Goal: Information Seeking & Learning: Check status

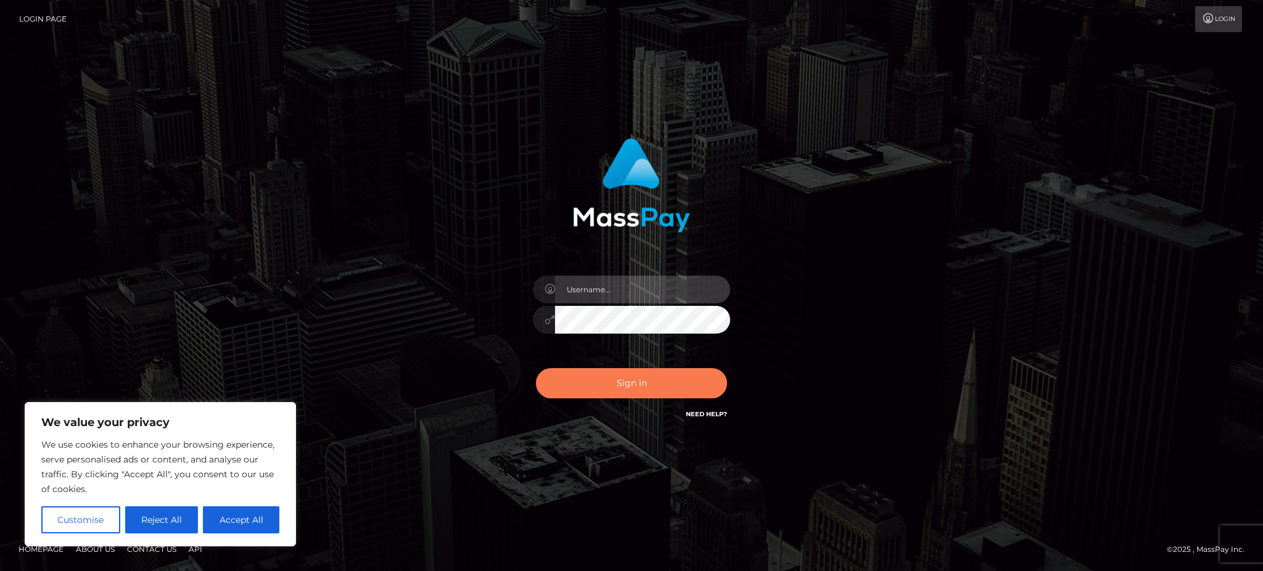
type input "Gaizelle"
click at [619, 378] on button "Sign in" at bounding box center [631, 383] width 191 height 30
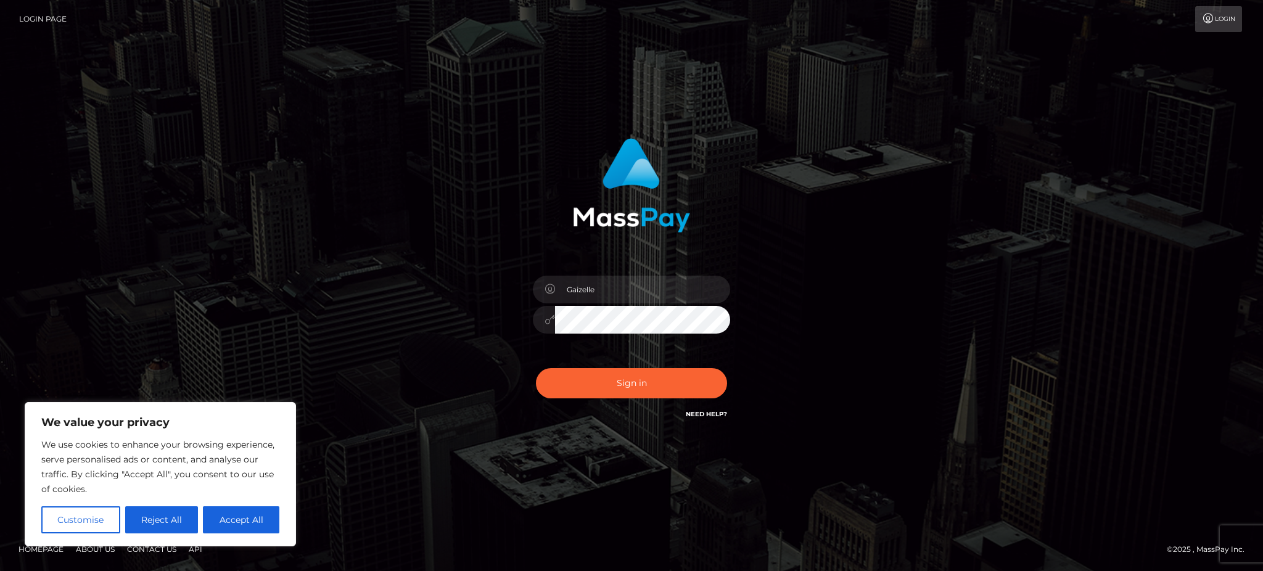
click at [616, 381] on div "Sign in Need Help?" at bounding box center [632, 388] width 216 height 55
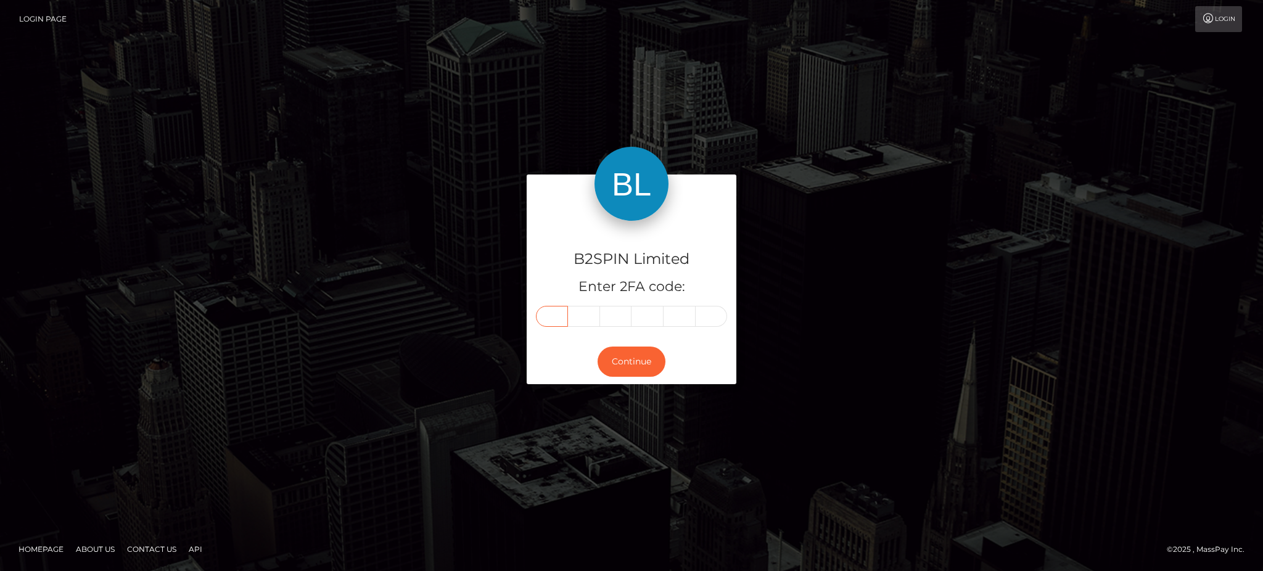
click at [547, 313] on input "text" at bounding box center [552, 316] width 32 height 21
type input "8"
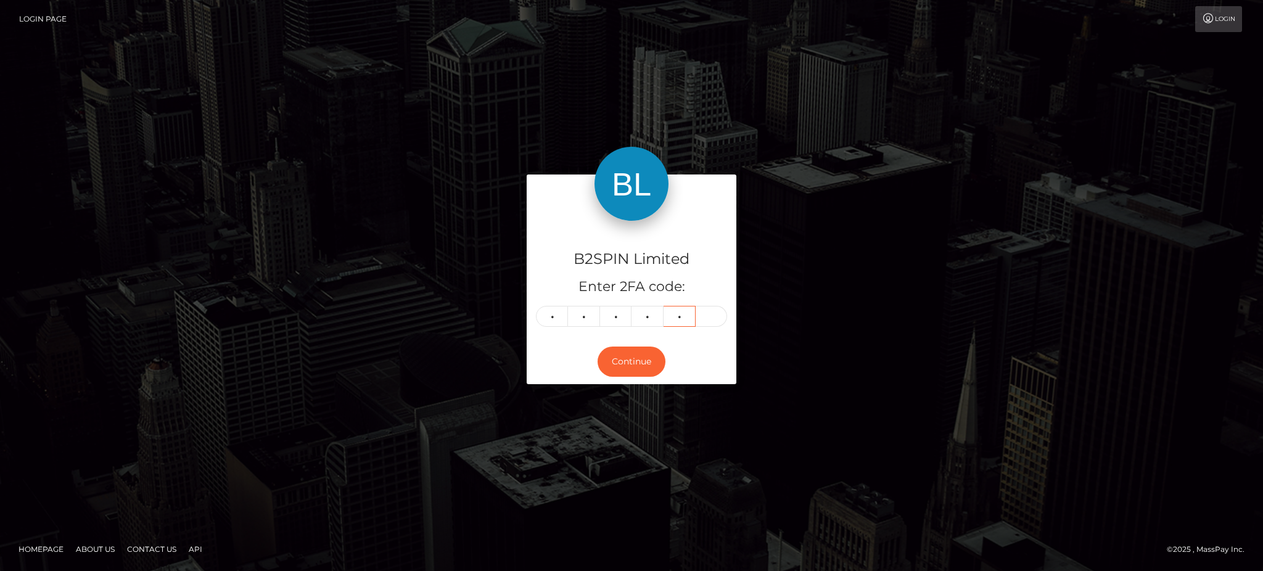
type input "6"
type input "8"
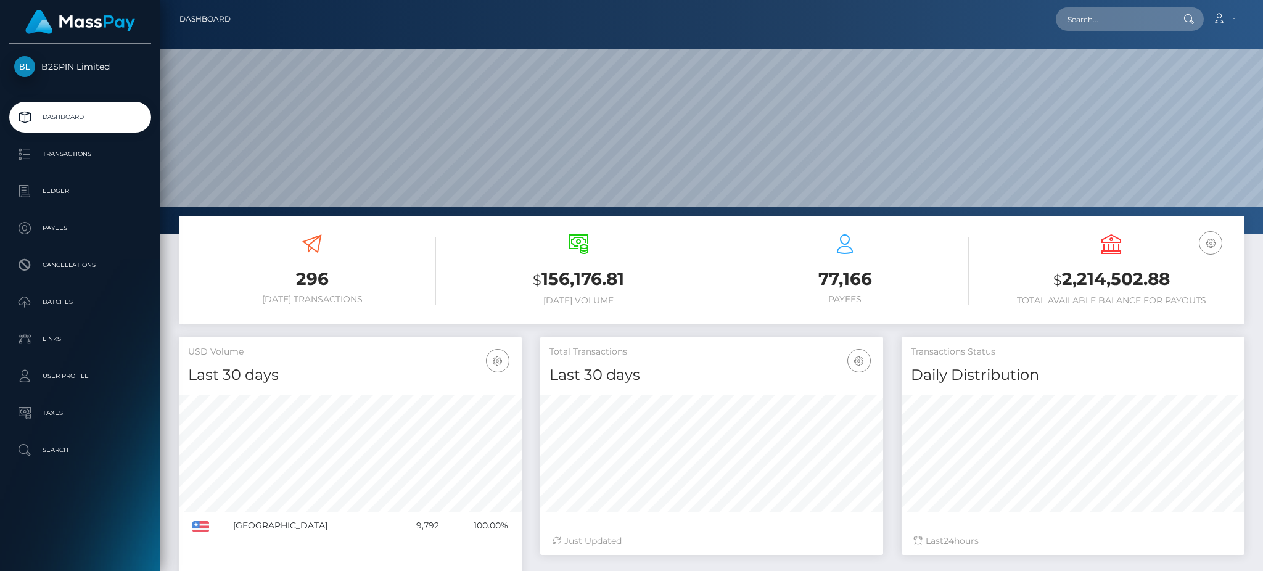
scroll to position [219, 342]
click at [1093, 18] on input "text" at bounding box center [1114, 18] width 116 height 23
paste input "3265541"
click at [1064, 21] on input "3265541" at bounding box center [1114, 18] width 116 height 23
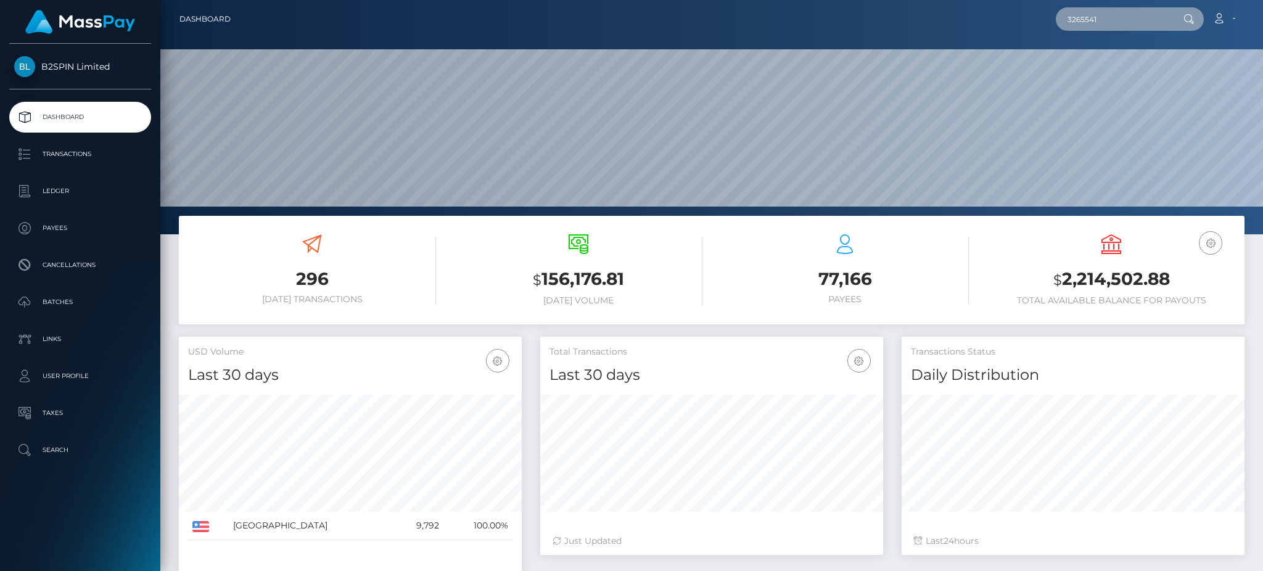
paste input "118081988"
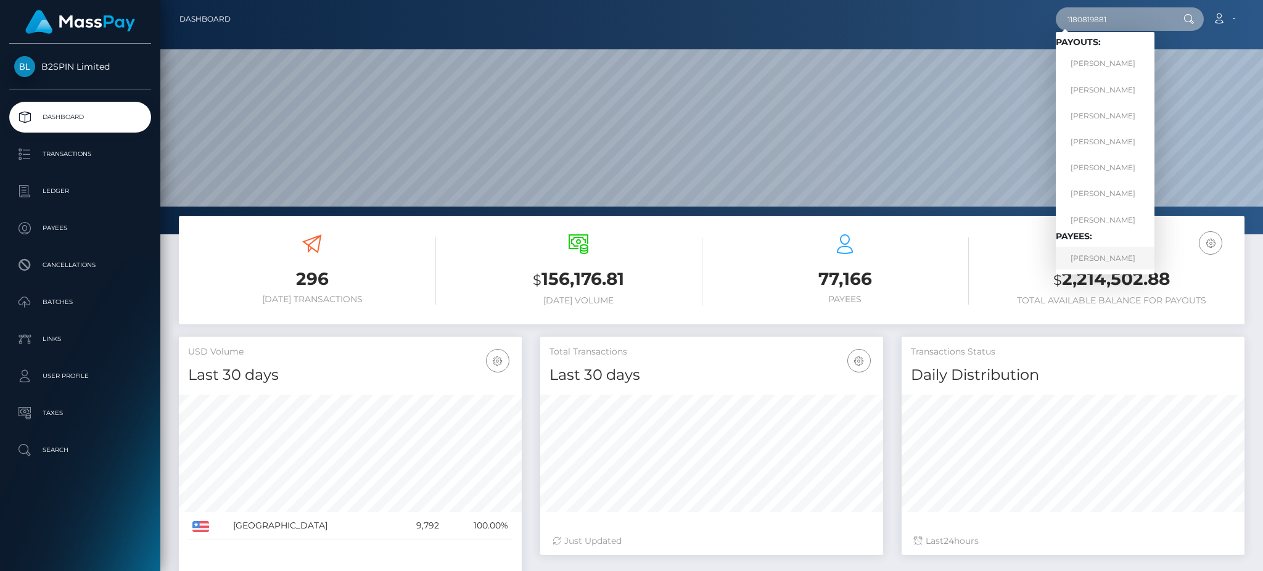
type input "1180819881"
drag, startPoint x: 1109, startPoint y: 257, endPoint x: 1109, endPoint y: 265, distance: 7.4
click at [1109, 260] on link "[PERSON_NAME]" at bounding box center [1105, 258] width 99 height 23
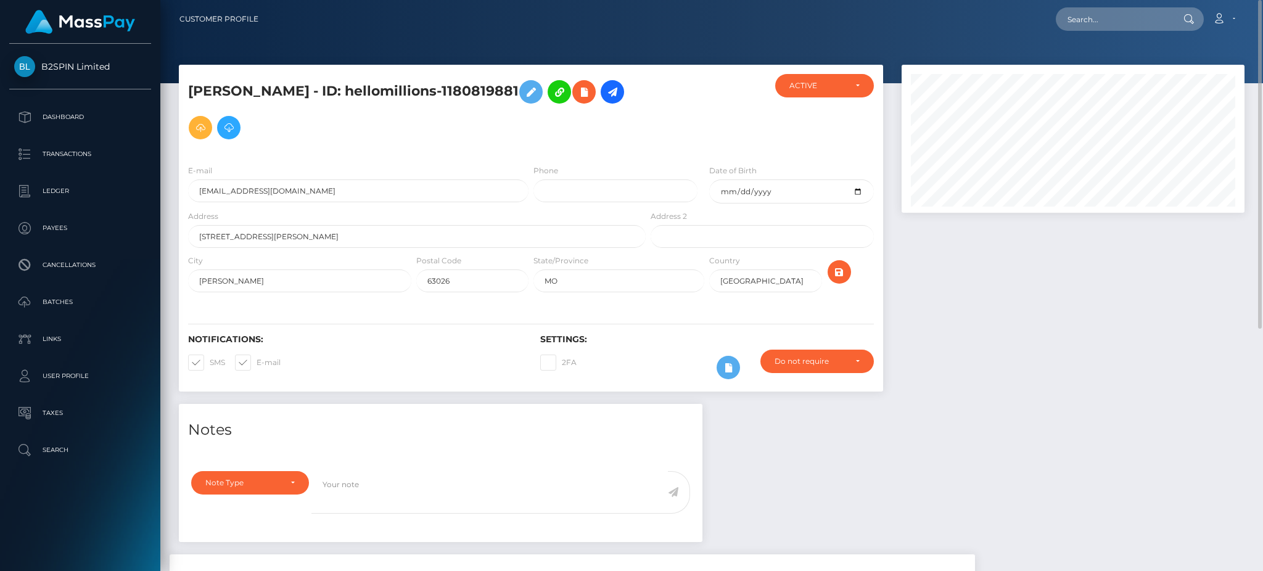
click at [994, 270] on div at bounding box center [1074, 234] width 362 height 339
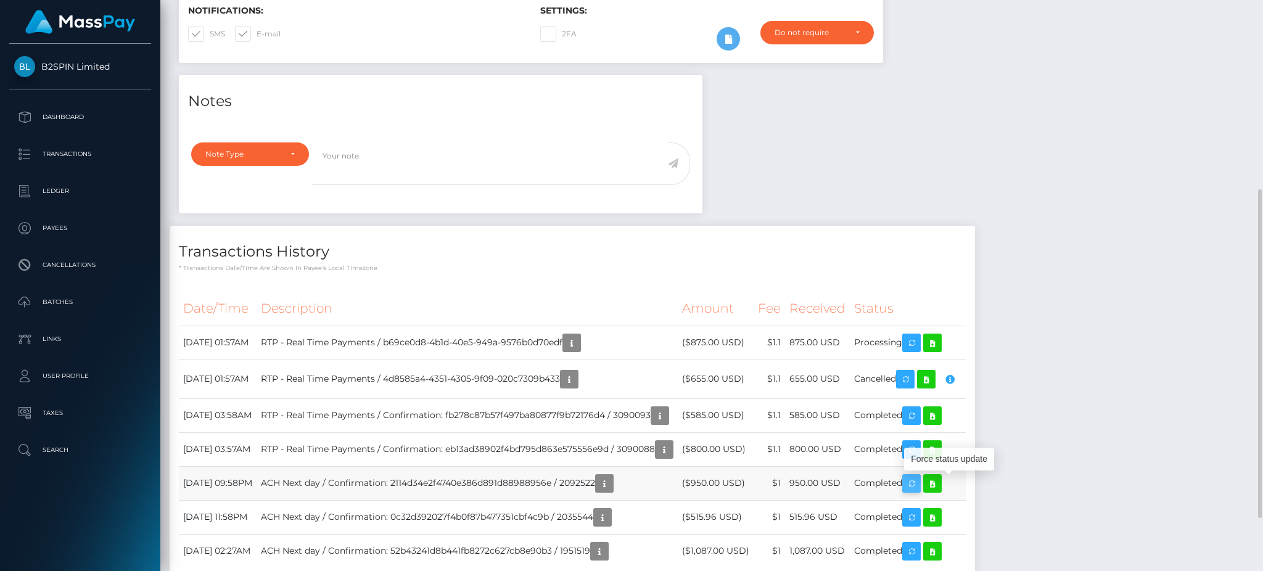
scroll to position [148, 342]
click at [1045, 178] on div "Notes Note Type Compliance Clear Compliance General Note Type" at bounding box center [712, 338] width 1085 height 527
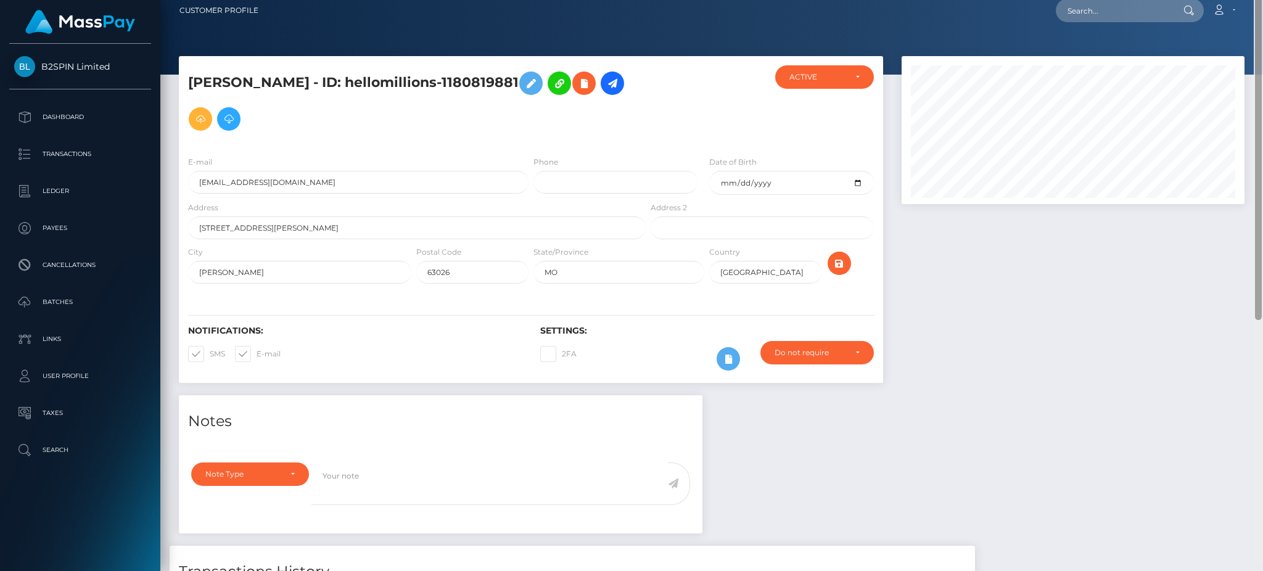
scroll to position [0, 0]
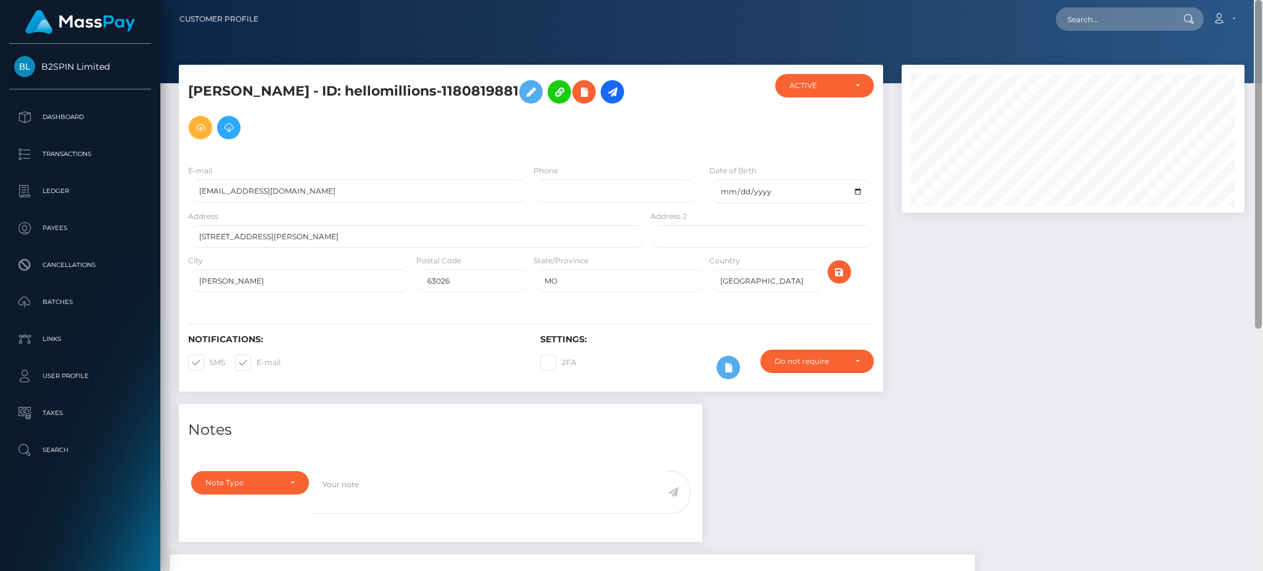
drag, startPoint x: 1262, startPoint y: 339, endPoint x: 1258, endPoint y: 109, distance: 230.1
click at [1258, 109] on div at bounding box center [1258, 164] width 7 height 329
click at [1136, 25] on input "text" at bounding box center [1114, 18] width 116 height 23
paste input "3265541"
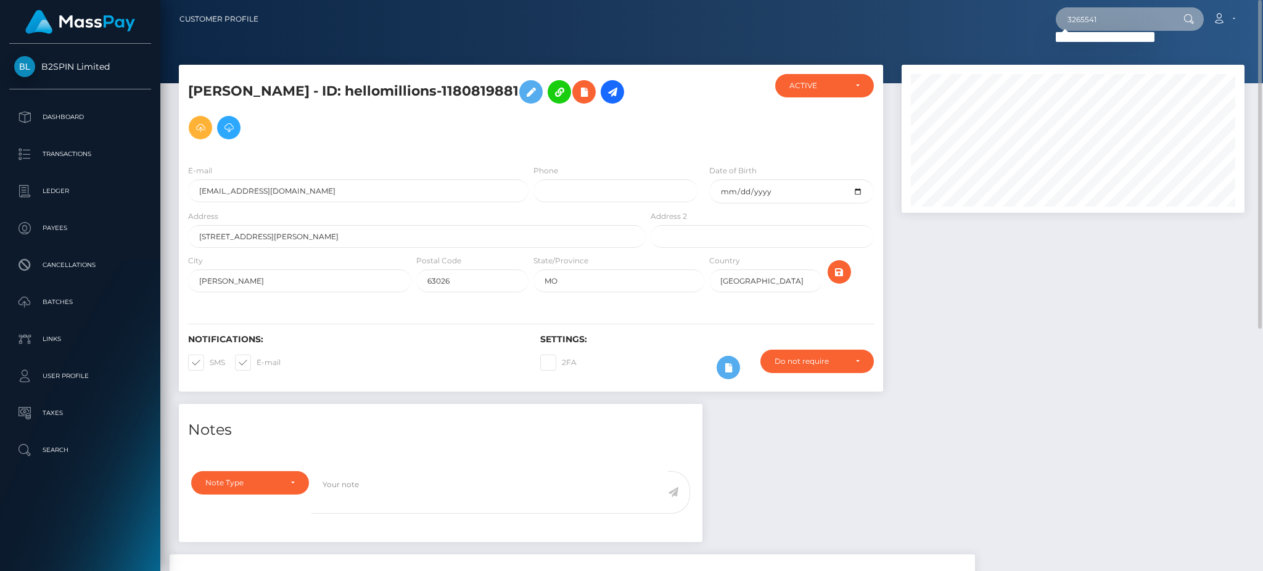
click at [1080, 11] on input "3265541" at bounding box center [1114, 18] width 116 height 23
paste input "118081988"
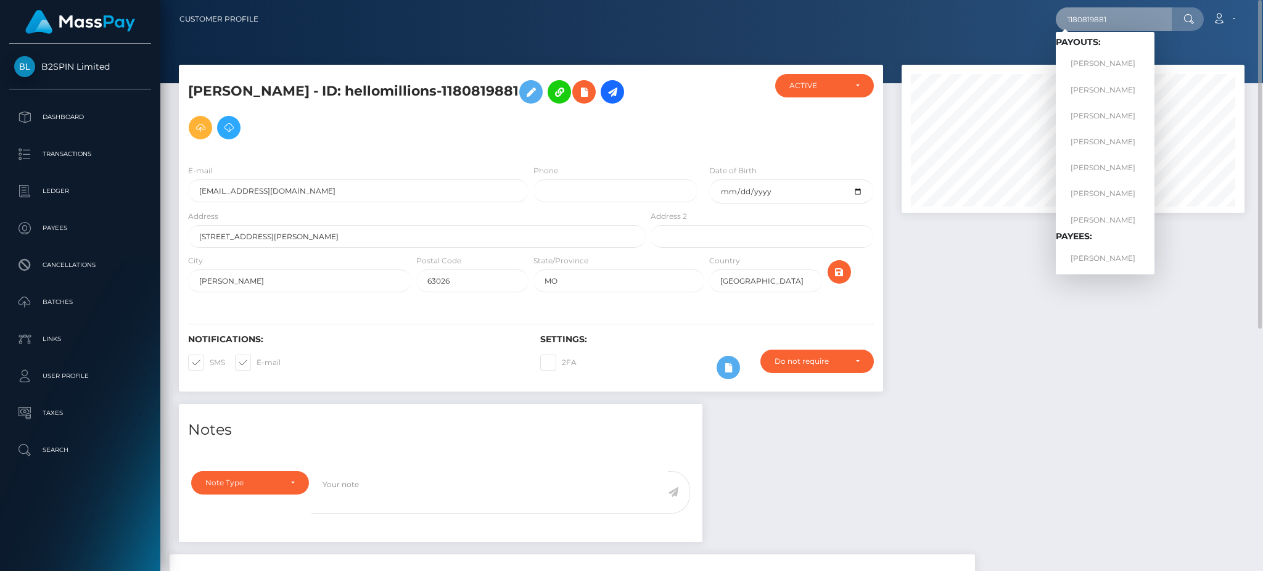
click at [1080, 17] on input "1180819881" at bounding box center [1114, 18] width 116 height 23
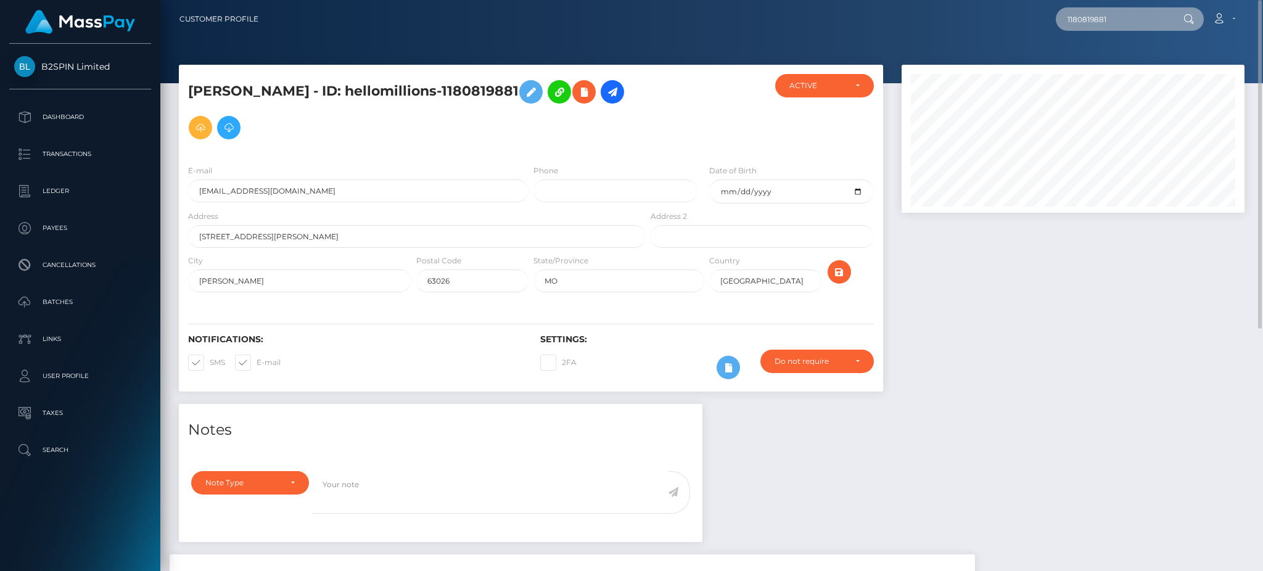
click at [1080, 17] on input "1180819881" at bounding box center [1114, 18] width 116 height 23
paste input "4d8585a4-4351-4305-9f09-020c7309b433"
type input "4d8585a4-4351-4305-9f09-020c7309b433"
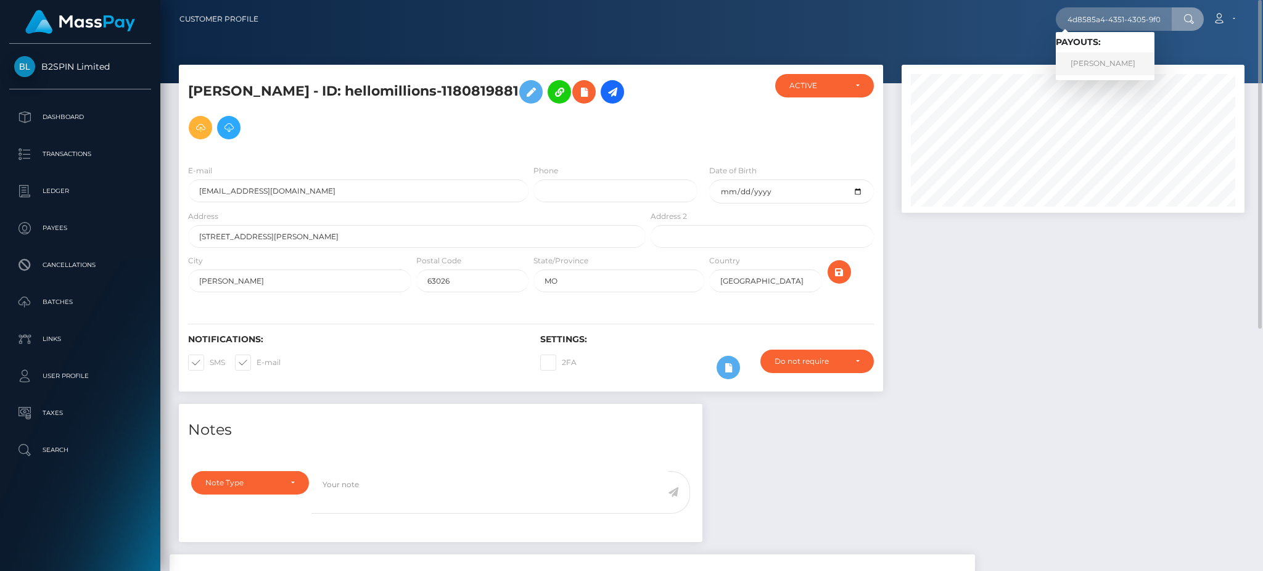
click at [1150, 62] on link "AMY NICHOLE ANDREWS" at bounding box center [1105, 63] width 99 height 23
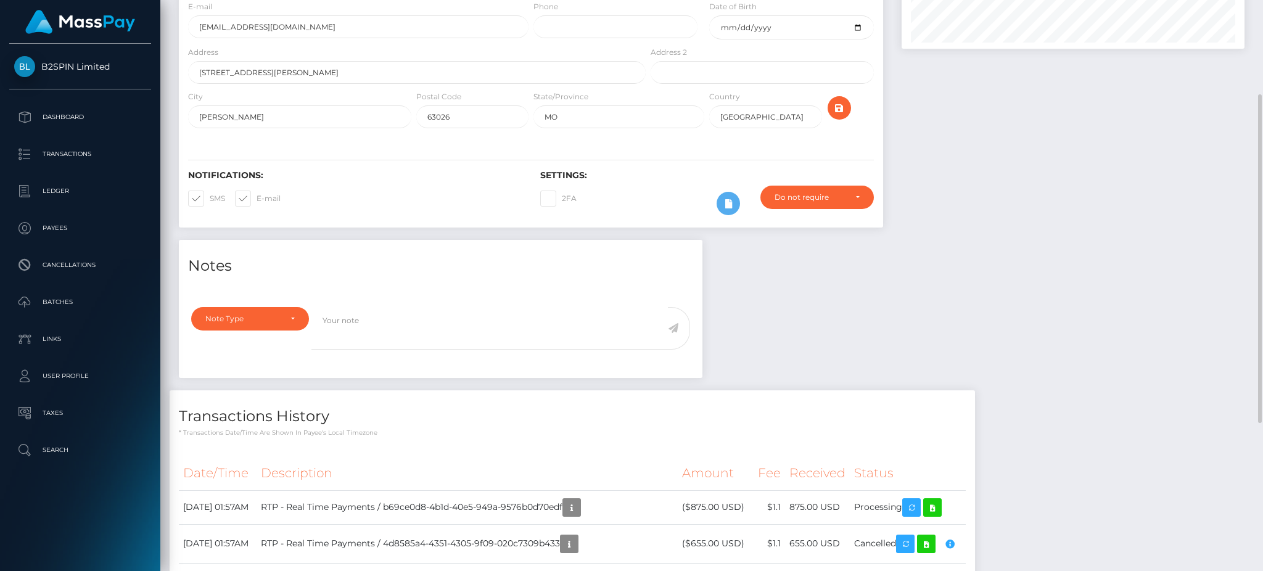
scroll to position [247, 0]
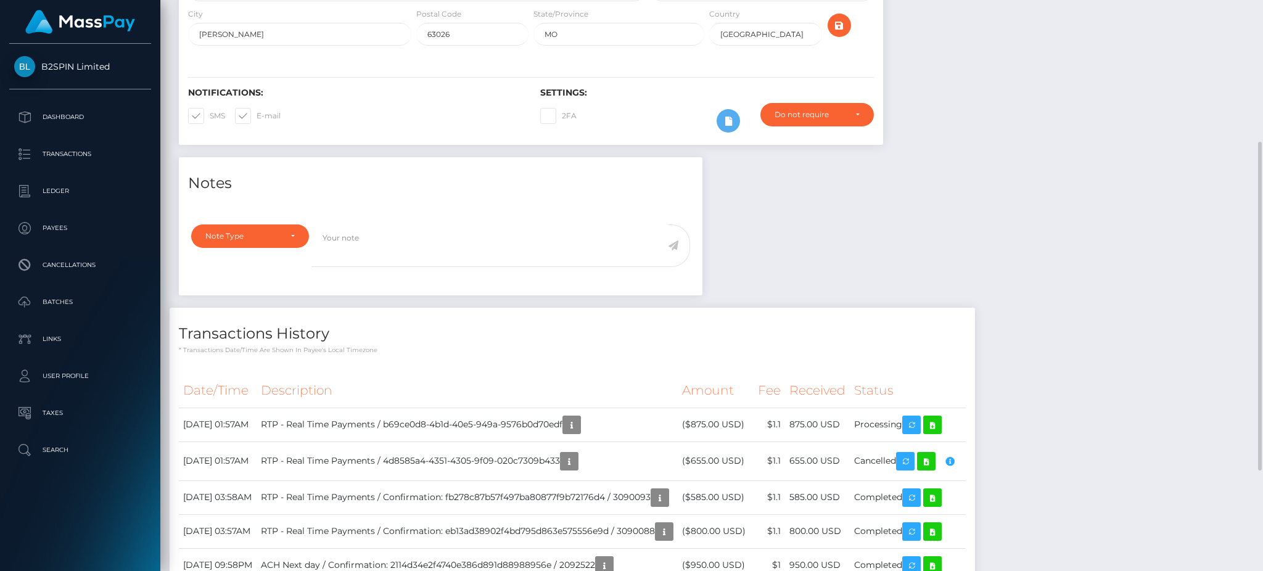
click at [1005, 233] on div "Notes Note Type Compliance Clear Compliance General Note Type" at bounding box center [712, 420] width 1085 height 527
click at [1022, 224] on div "Notes Note Type Compliance Clear Compliance General Note Type" at bounding box center [712, 420] width 1085 height 527
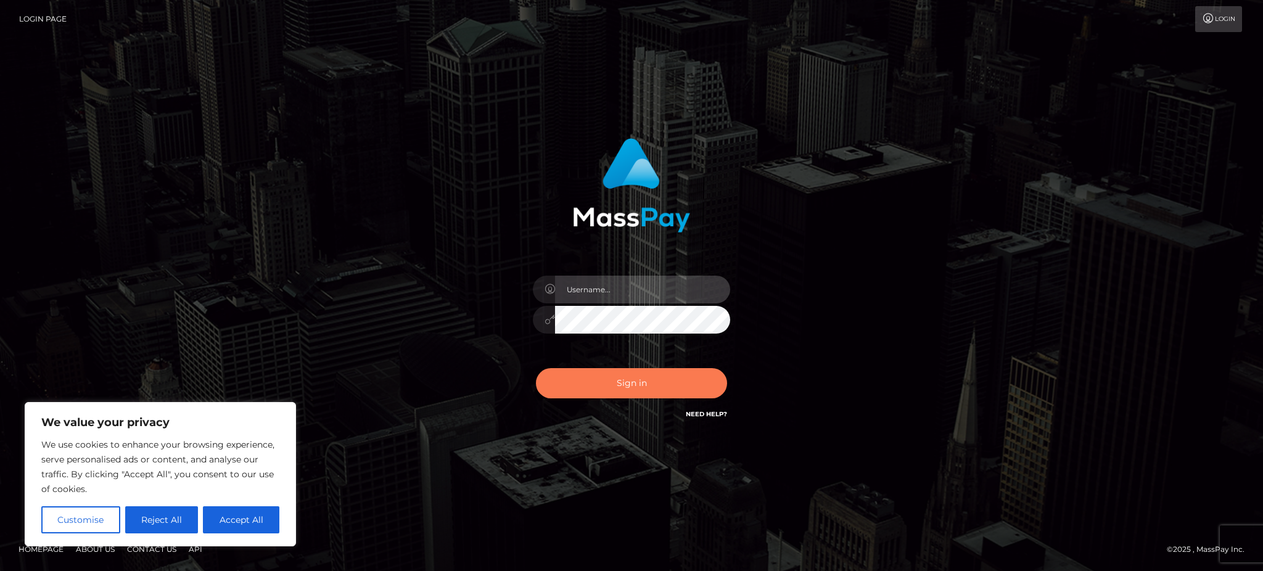
type input "Gaizelle"
click at [666, 379] on button "Sign in" at bounding box center [631, 383] width 191 height 30
type input "Gaizelle"
click at [648, 392] on button "Sign in" at bounding box center [631, 383] width 191 height 30
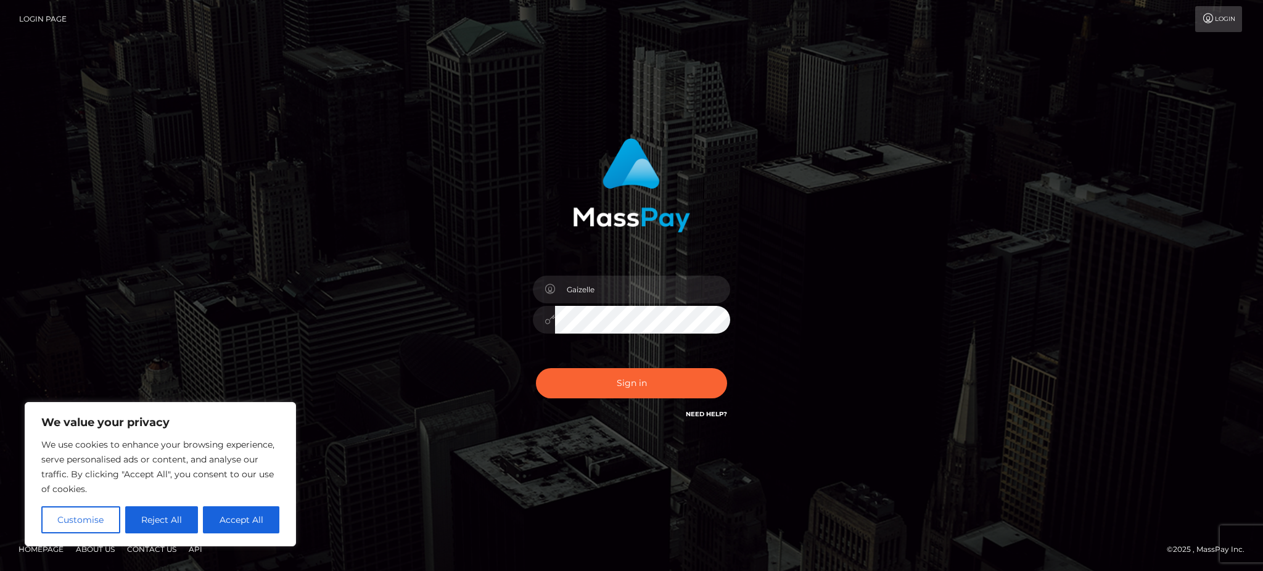
click at [844, 324] on div "Gaizelle Sign in" at bounding box center [631, 286] width 703 height 314
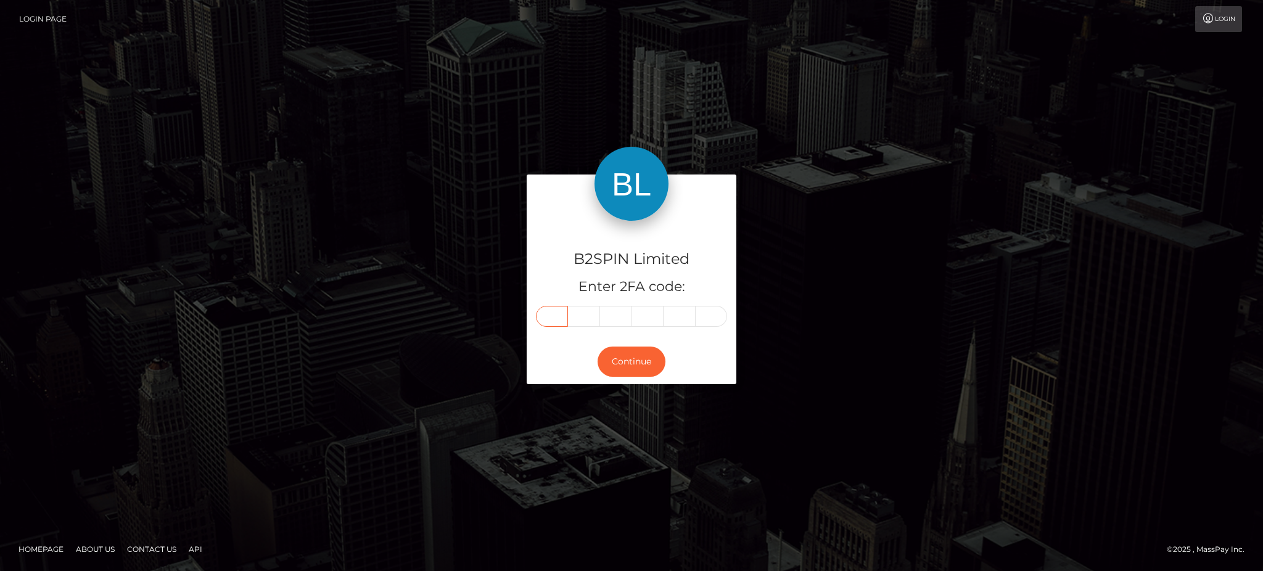
click at [548, 325] on input "text" at bounding box center [552, 316] width 32 height 21
type input "8"
type input "5"
type input "0"
type input "2"
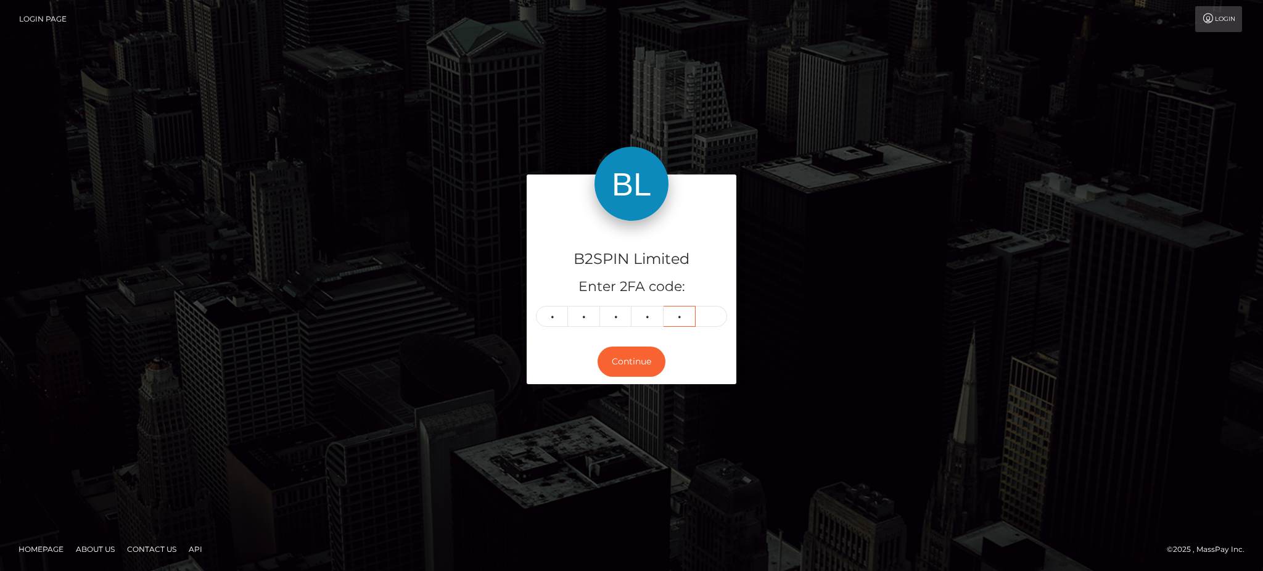
type input "3"
type input "9"
click at [629, 363] on button "Continue" at bounding box center [632, 362] width 68 height 30
click at [619, 358] on button "Continue" at bounding box center [632, 362] width 68 height 30
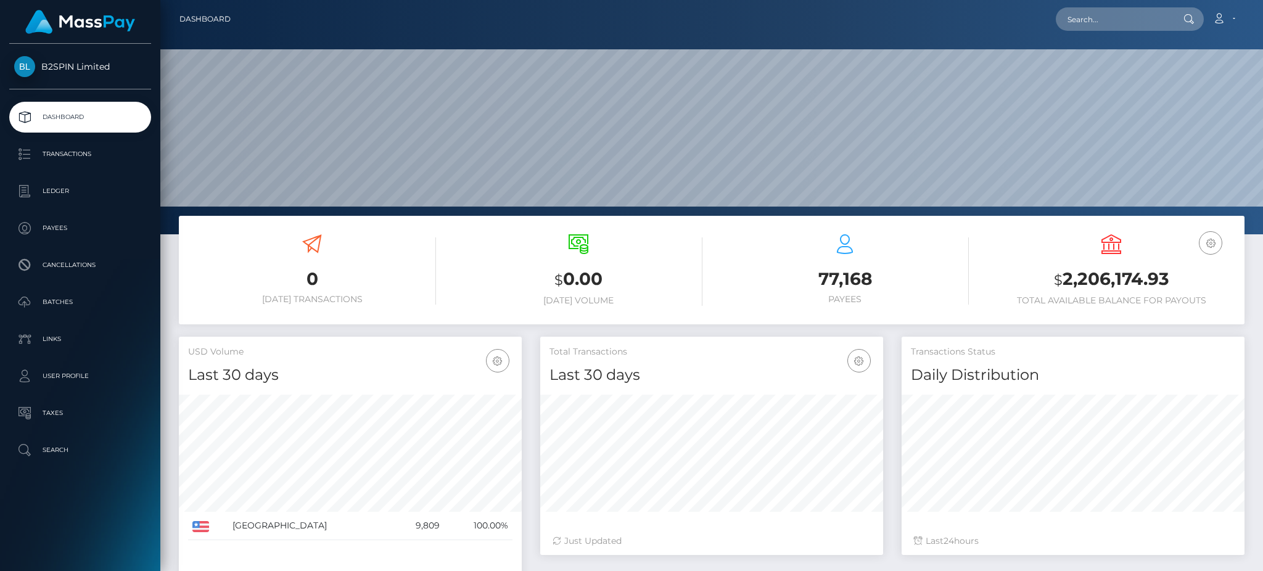
scroll to position [219, 342]
click at [1105, 275] on h3 "$ 2,206,174.93" at bounding box center [1112, 279] width 248 height 25
copy h3 "2,206,174.93"
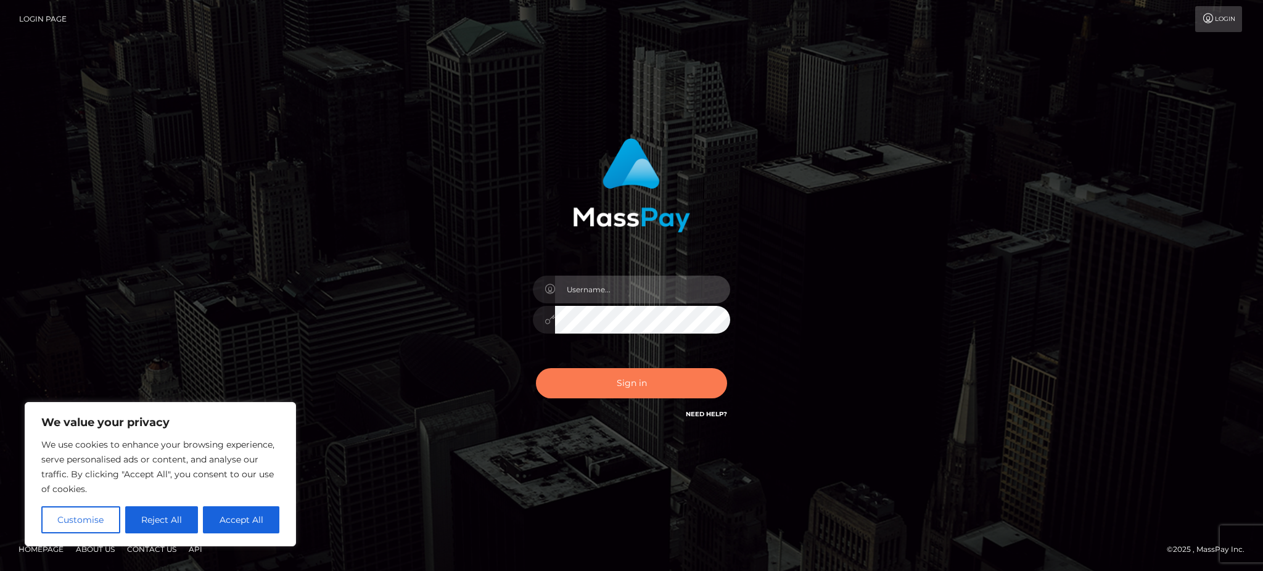
type input "Gaizelle"
click at [638, 385] on button "Sign in" at bounding box center [631, 383] width 191 height 30
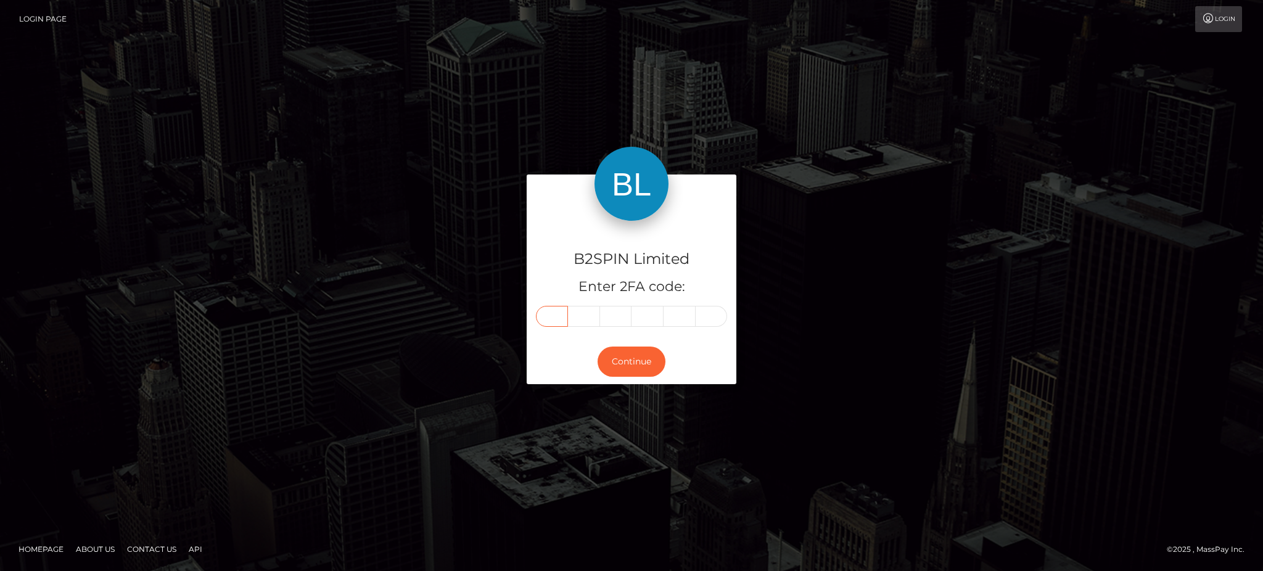
click at [564, 312] on input "text" at bounding box center [552, 316] width 32 height 21
type input "0"
type input "4"
type input "7"
type input "8"
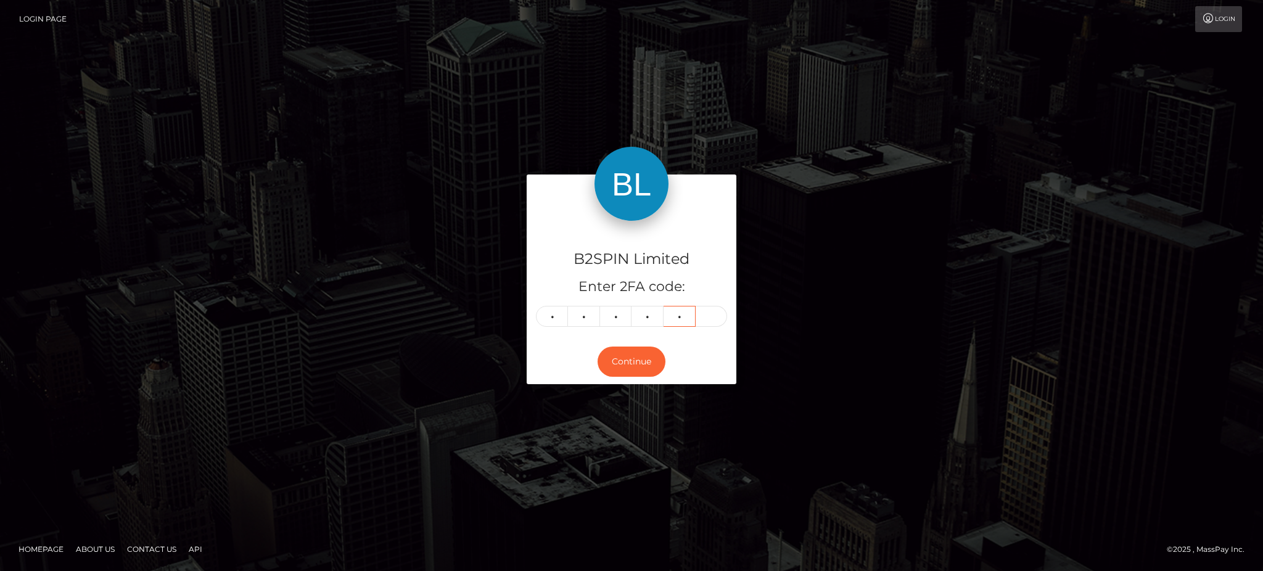
type input "3"
type input "9"
click at [619, 355] on button "Continue" at bounding box center [632, 362] width 68 height 30
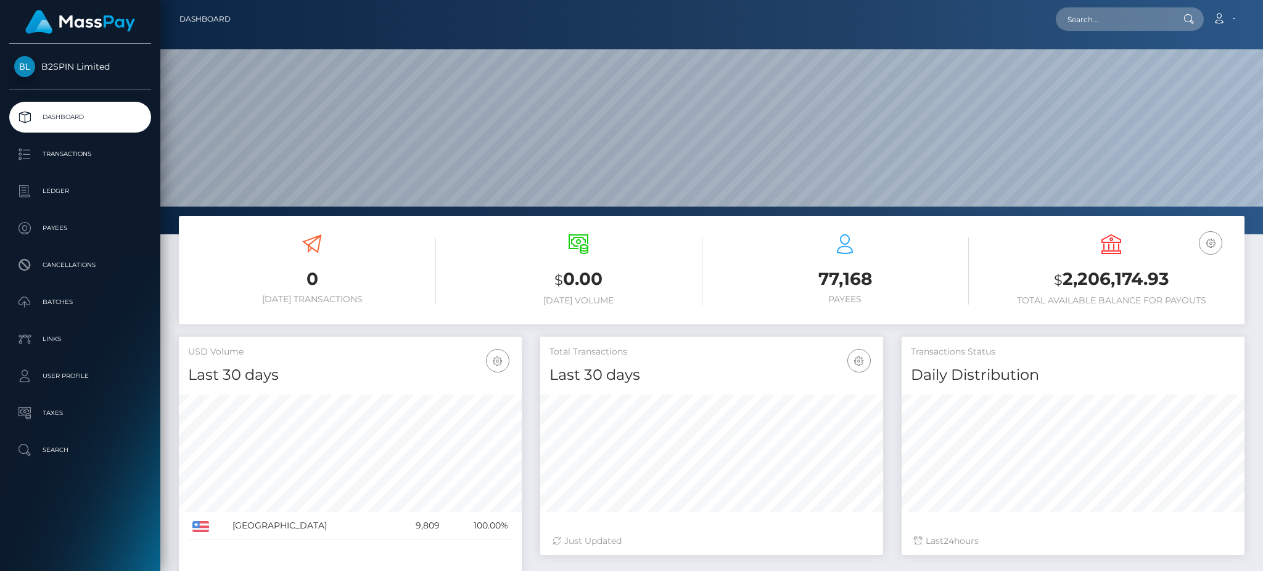
scroll to position [219, 342]
click at [115, 171] on ul "Dashboard Transactions Ledger Payees Cancellations Batches Links User Profile" at bounding box center [80, 284] width 160 height 364
click at [112, 161] on p "Transactions" at bounding box center [80, 154] width 132 height 19
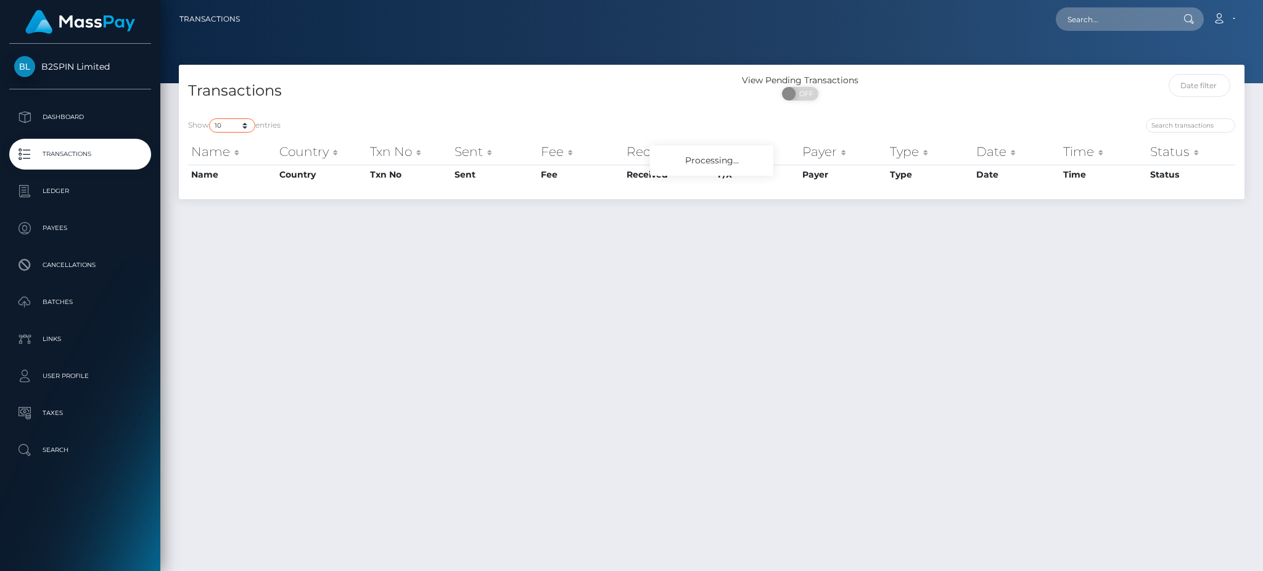
click at [220, 126] on select "10 25 50 100 250 500 1,000 3,500" at bounding box center [232, 125] width 46 height 14
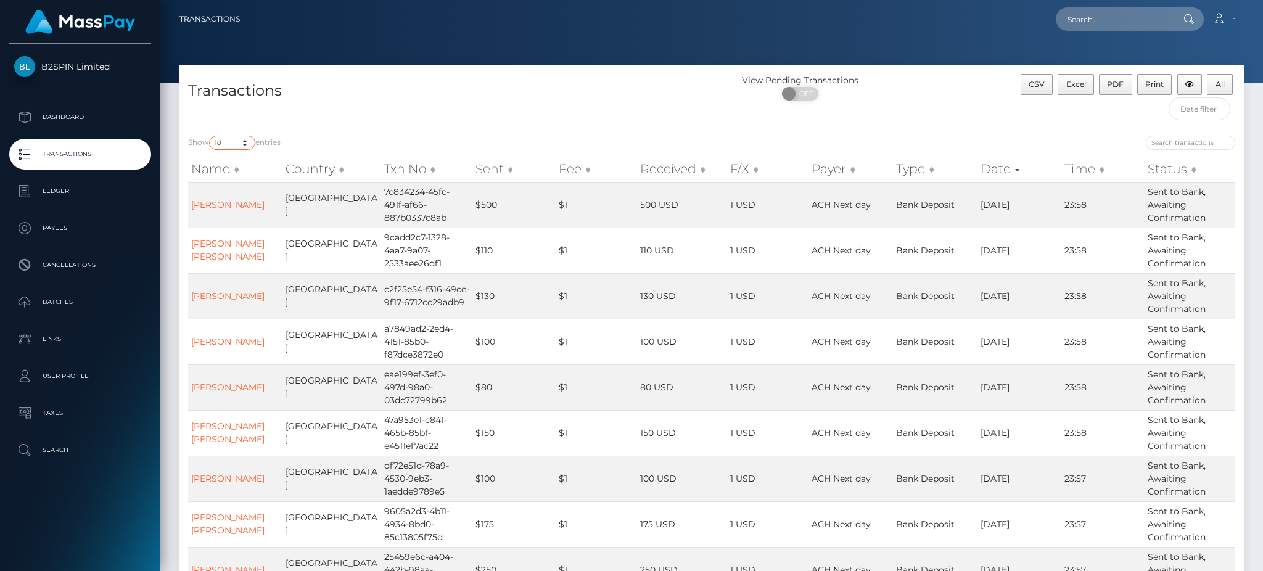
select select "3500"
click at [210, 136] on select "10 25 50 100 250 500 1,000 3,500" at bounding box center [232, 143] width 46 height 14
click at [793, 95] on span at bounding box center [790, 94] width 17 height 14
checkbox input "true"
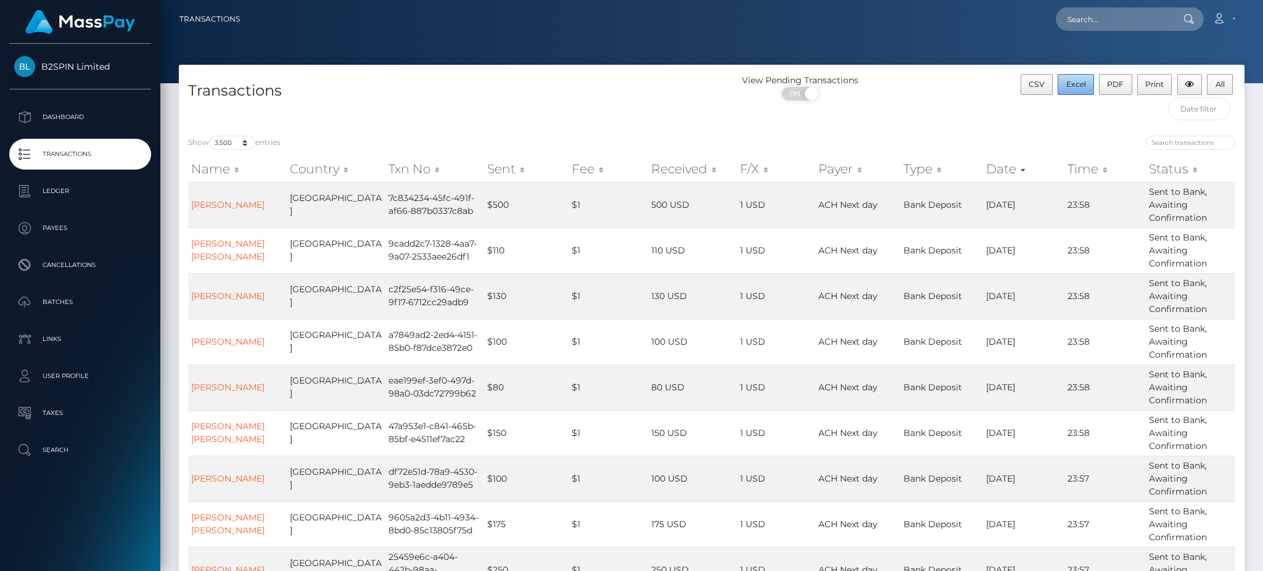
click at [1068, 84] on span "Excel" at bounding box center [1077, 84] width 20 height 9
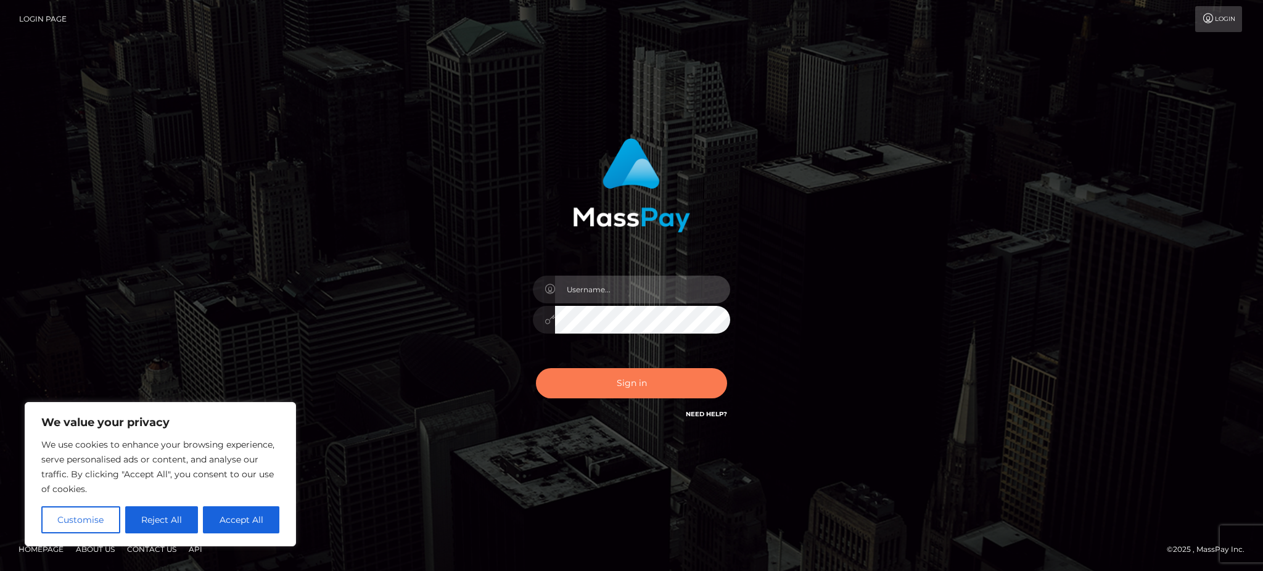
type input "Gaizelle"
click at [630, 374] on button "Sign in" at bounding box center [631, 383] width 191 height 30
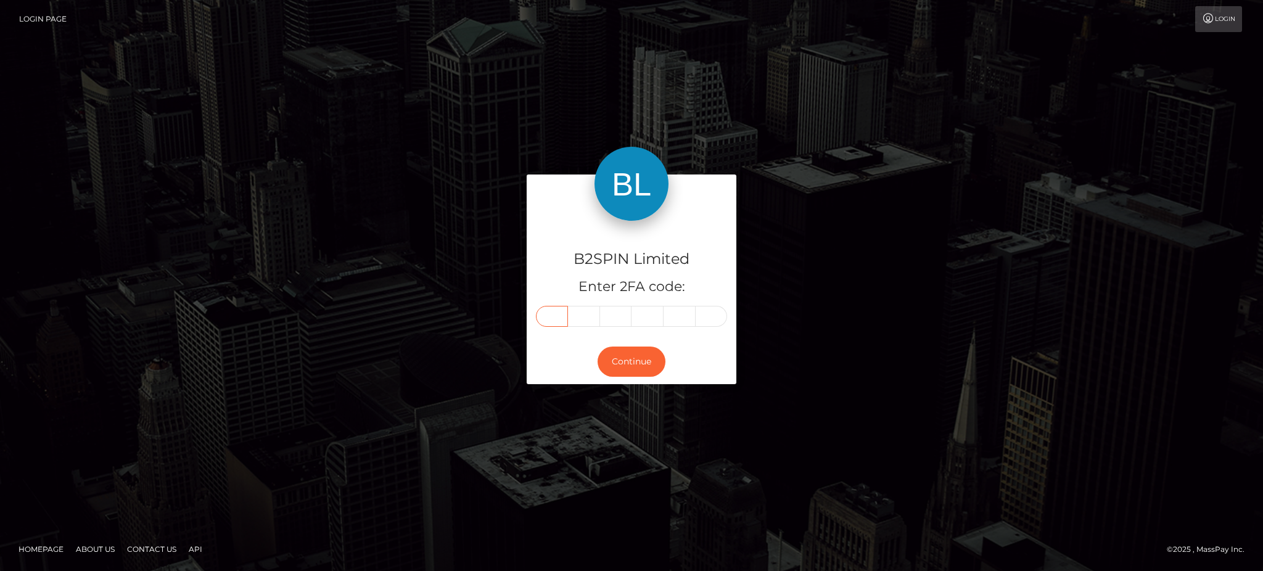
click at [544, 316] on input "text" at bounding box center [552, 316] width 32 height 21
type input "7"
type input "0"
type input "6"
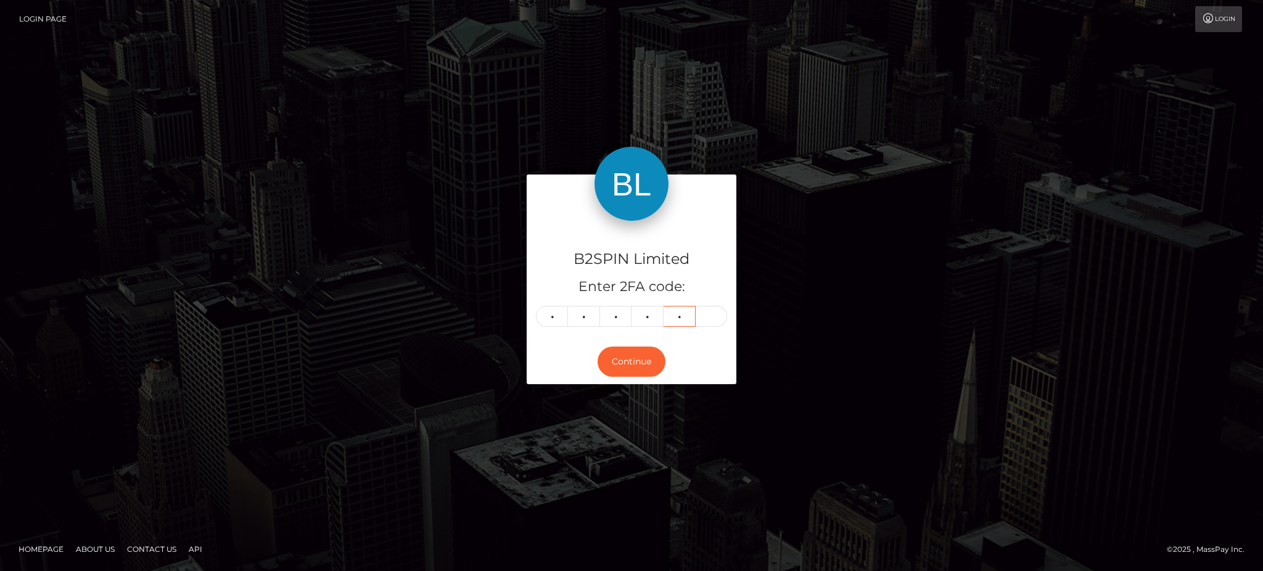
type input "3"
type input "4"
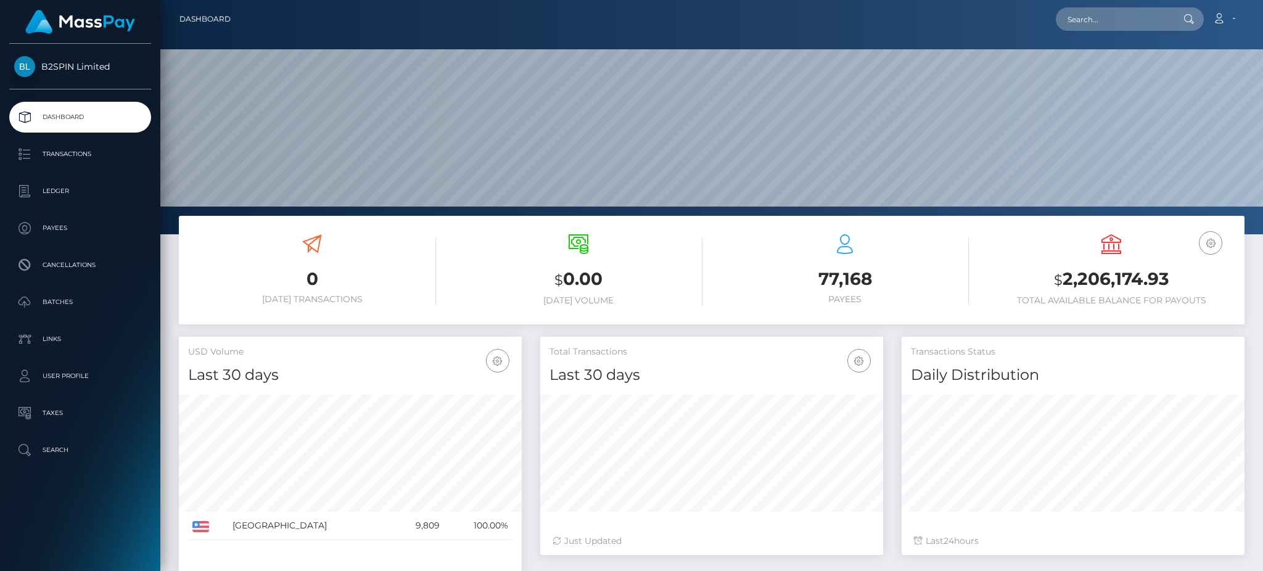
scroll to position [219, 342]
click at [1134, 31] on div "Loading... Loading... Account Edit Profile Logout" at bounding box center [743, 19] width 1004 height 26
click at [1128, 22] on input "text" at bounding box center [1114, 18] width 116 height 23
paste input "b69ce0d8-4b1d-40e5-949a-9576b0d70edf"
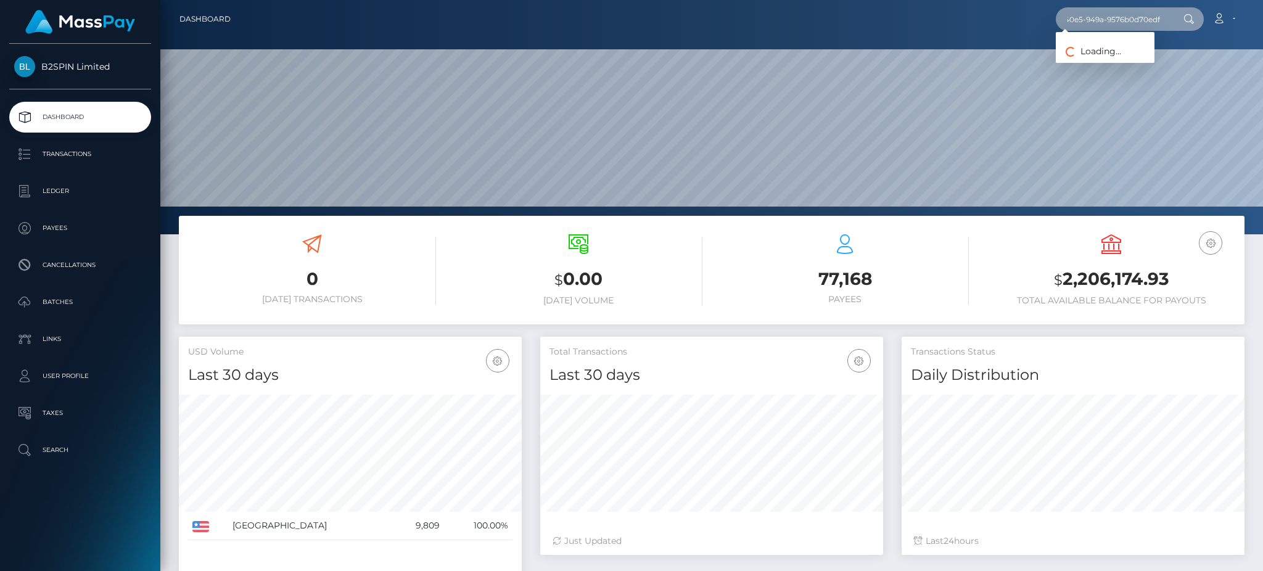
type input "b69ce0d8-4b1d-40e5-949a-9576b0d70edf"
click at [1089, 67] on link "[PERSON_NAME]" at bounding box center [1105, 63] width 99 height 23
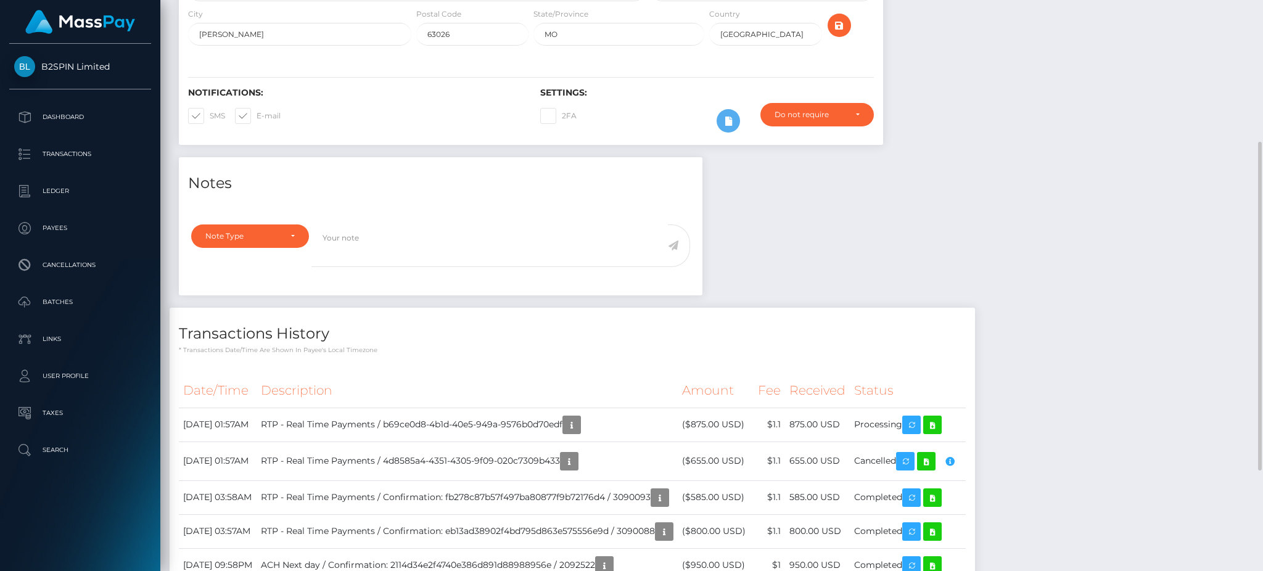
scroll to position [329, 0]
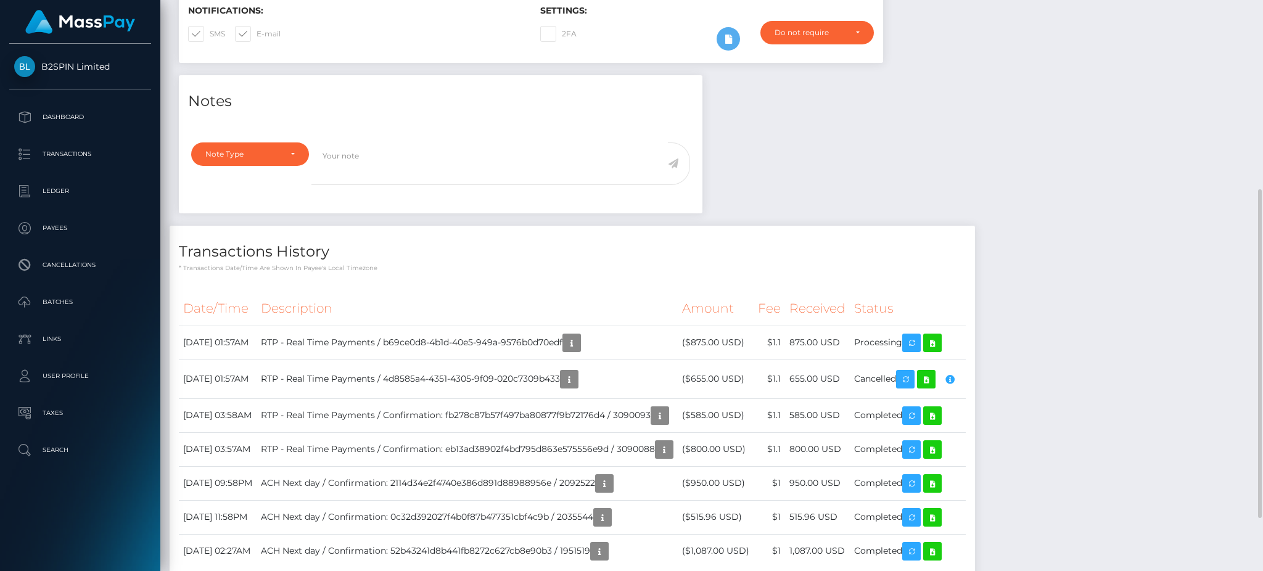
click at [1087, 372] on div "Notes Note Type Compliance Clear Compliance General Note Type" at bounding box center [712, 338] width 1085 height 527
click at [957, 381] on icon "button" at bounding box center [950, 379] width 15 height 15
click at [579, 337] on icon "button" at bounding box center [571, 343] width 15 height 15
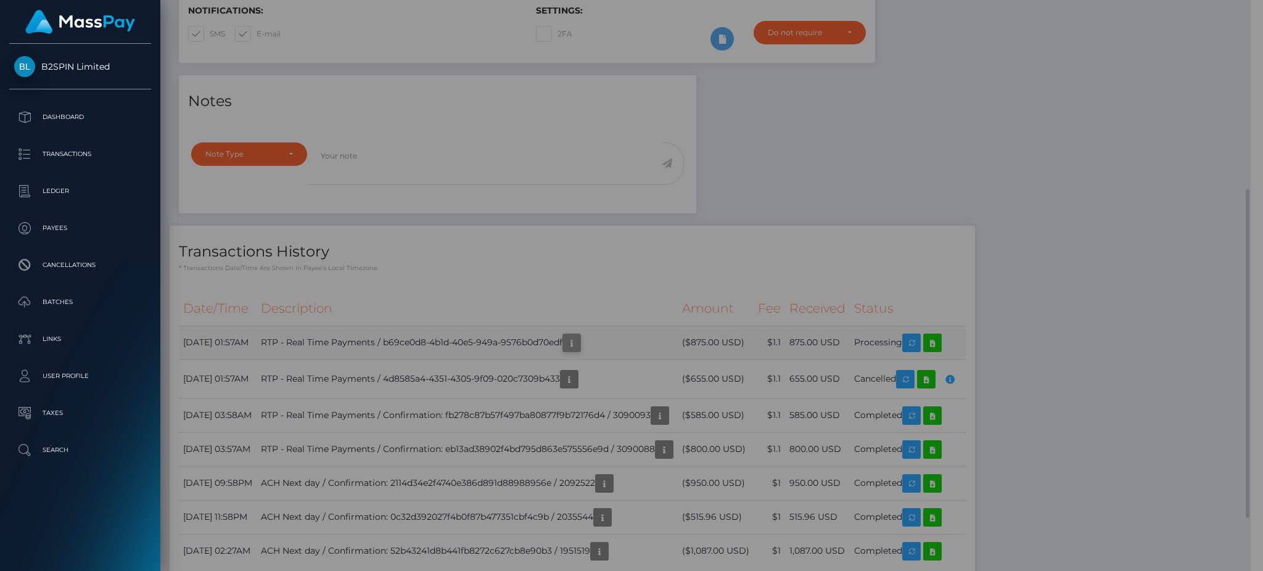
scroll to position [616750, 616558]
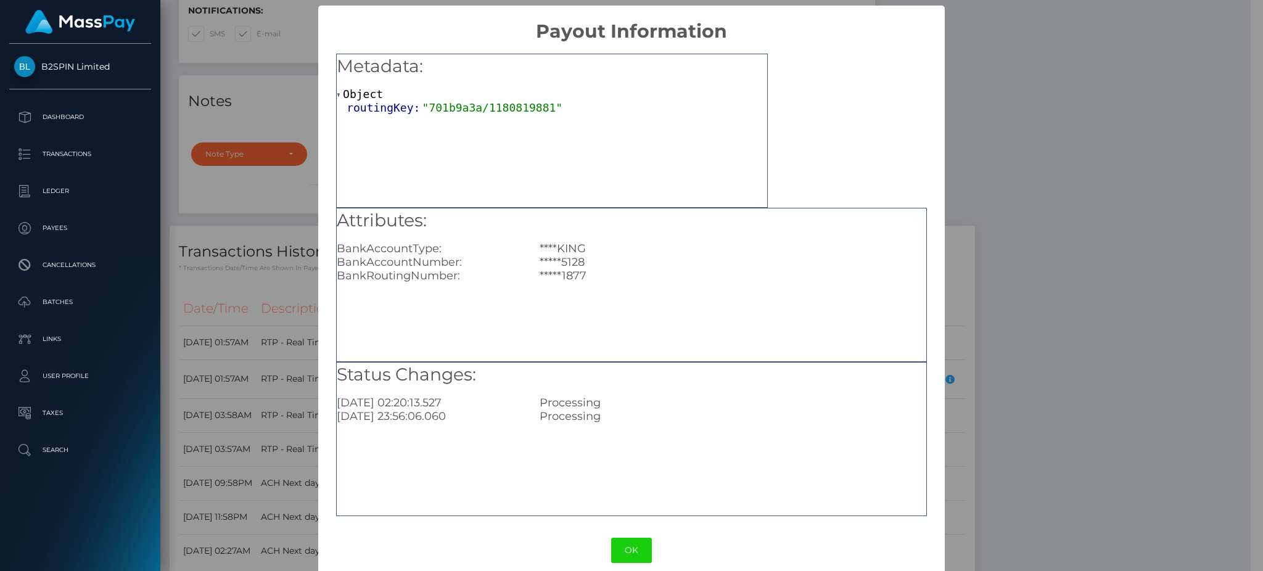
click at [1036, 123] on div "× Payout Information Metadata: Object routingKey: "701b9a3a/1180819881" Attribu…" at bounding box center [631, 285] width 1263 height 571
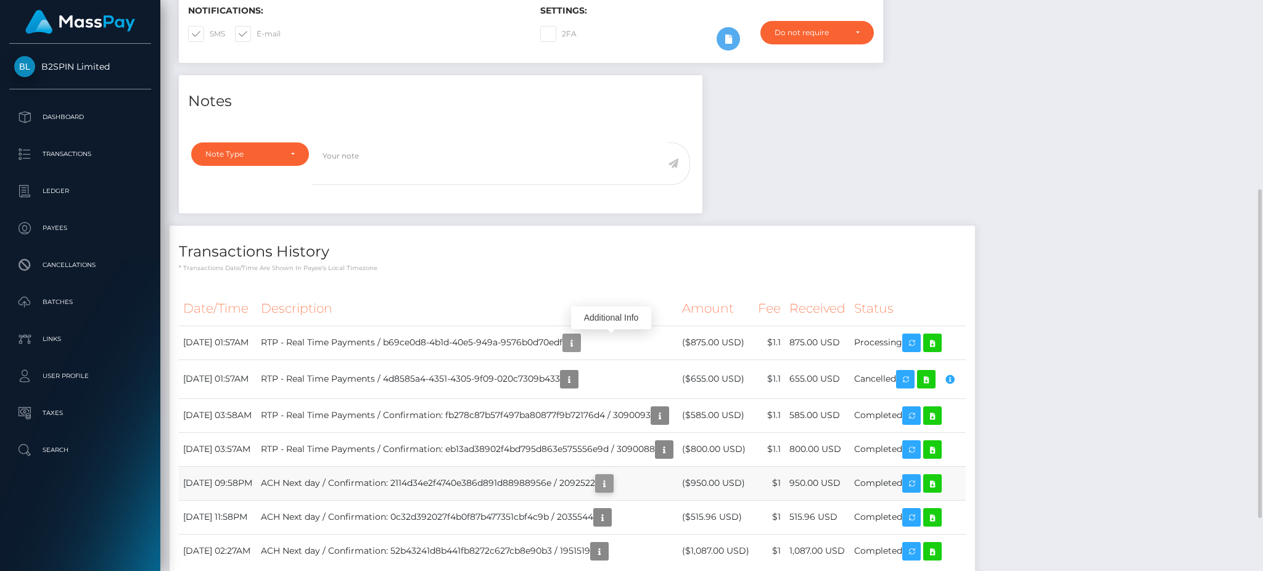
scroll to position [148, 342]
click at [612, 481] on icon "button" at bounding box center [604, 483] width 15 height 15
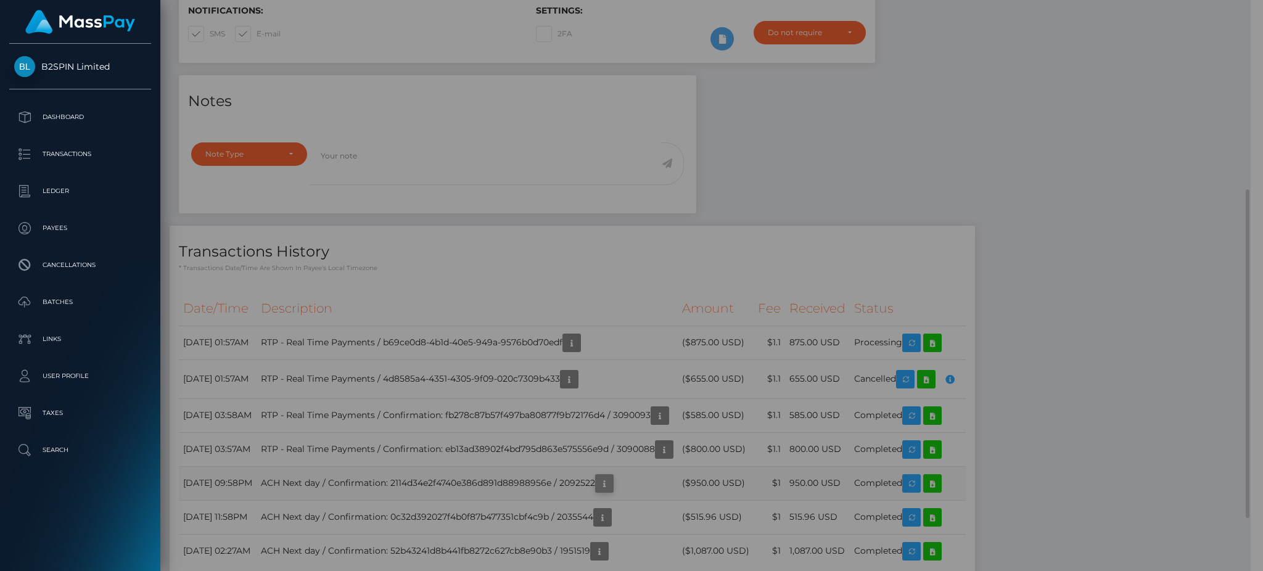
scroll to position [616750, 616558]
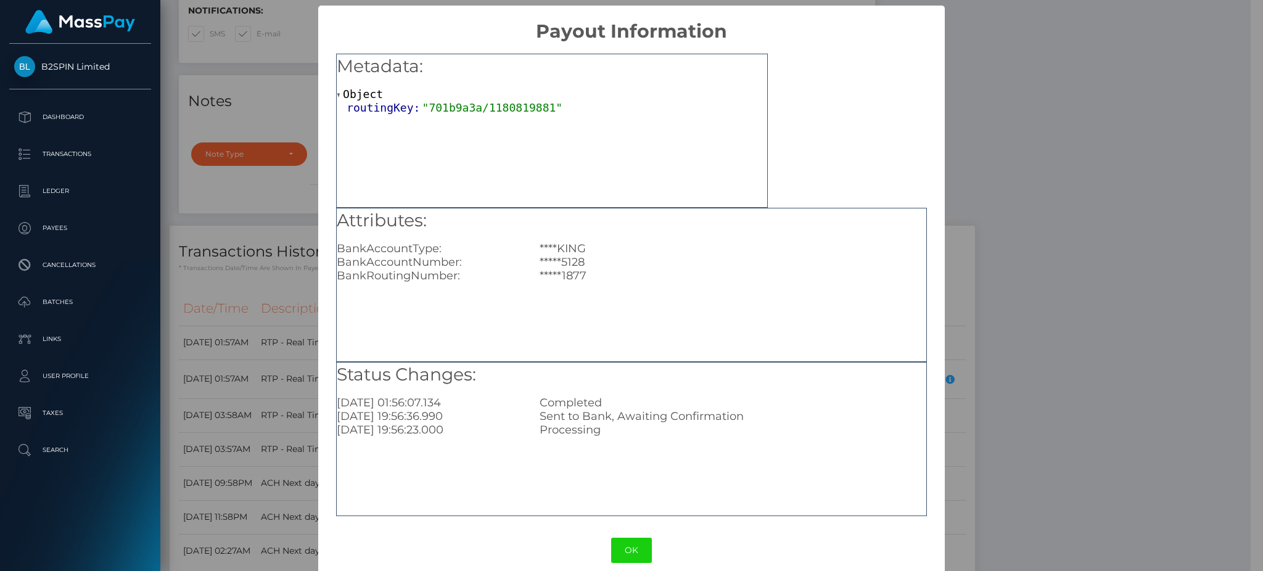
click at [1086, 141] on div "× Payout Information Metadata: Object routingKey: "701b9a3a/1180819881" Attribu…" at bounding box center [631, 285] width 1263 height 571
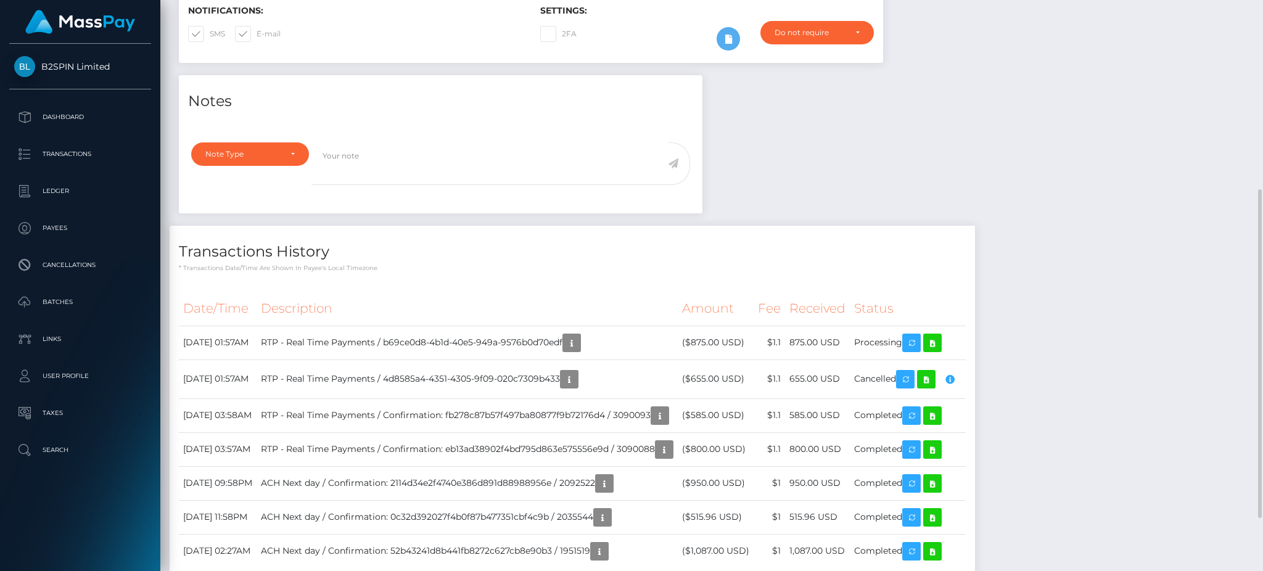
scroll to position [148, 342]
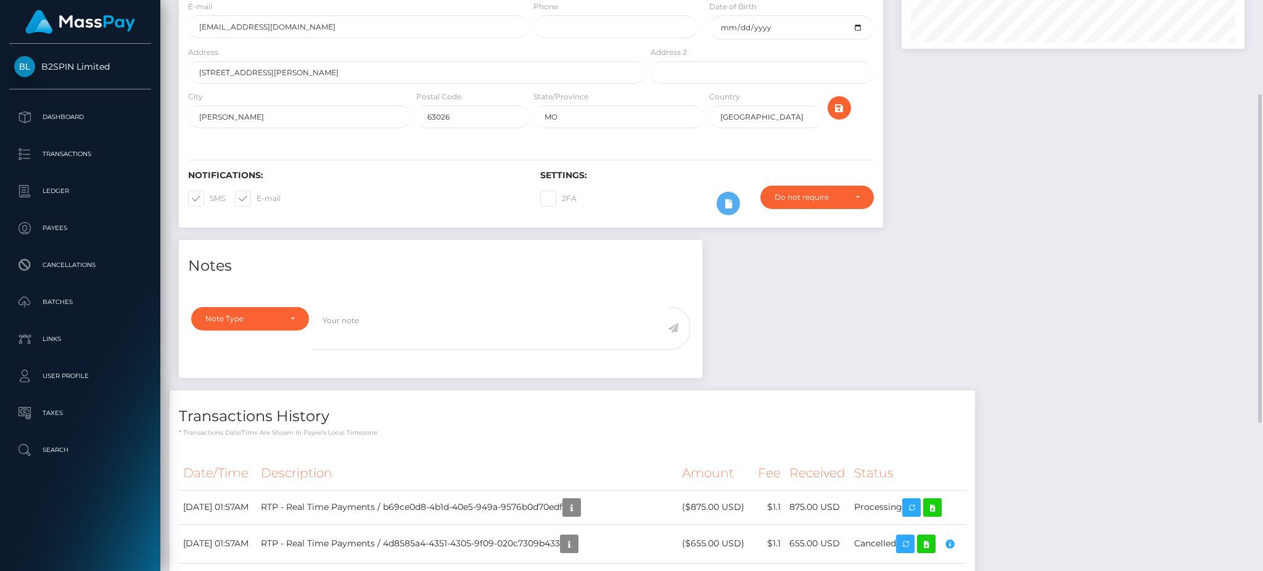
scroll to position [0, 0]
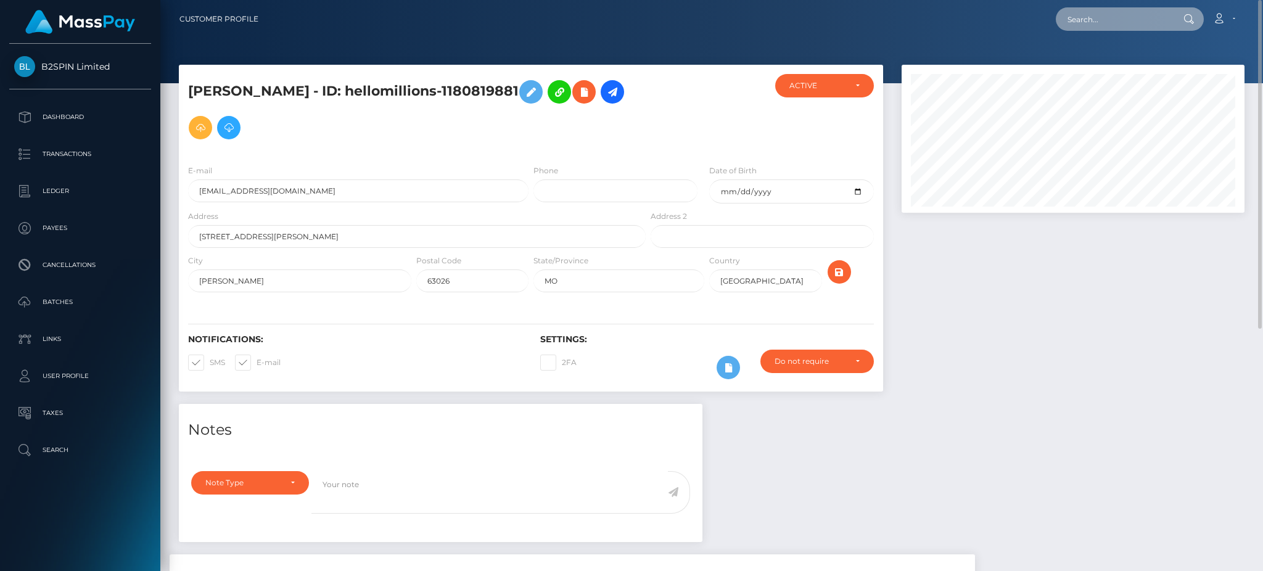
click at [1099, 18] on input "text" at bounding box center [1114, 18] width 116 height 23
paste input "b69ce0d8-4b1d-40e5-949a-9576b0d70edf"
type input "b69ce0d8-4b1d-40e5-949a-9576b0d70edf"
click at [1075, 60] on link "AMY NICHOLE ANDREWS" at bounding box center [1105, 63] width 99 height 23
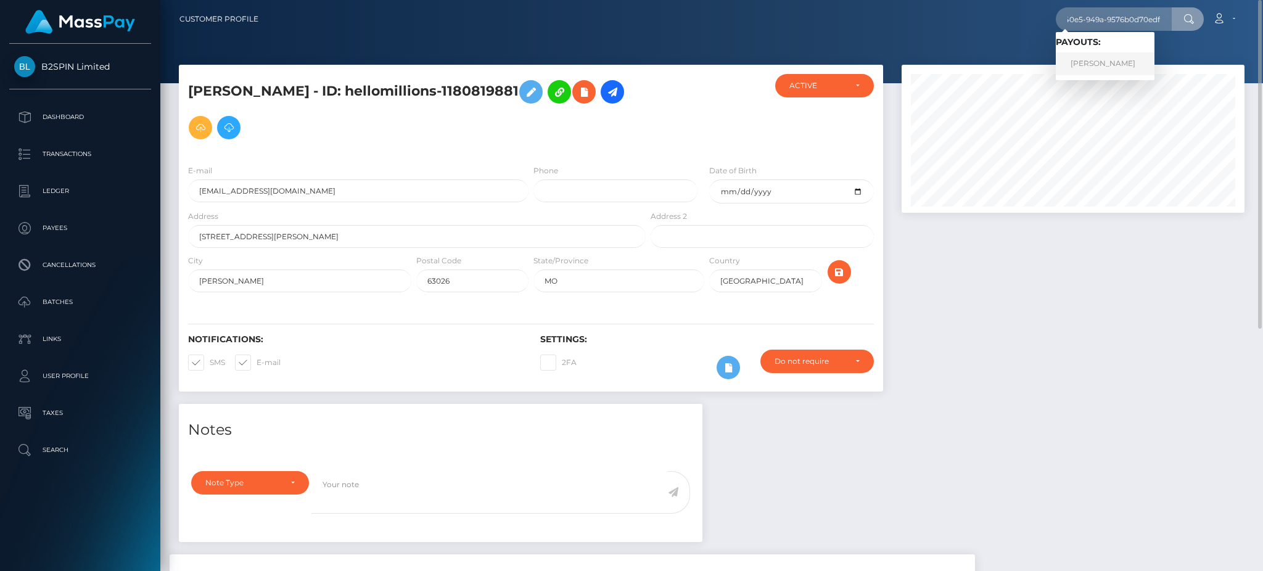
scroll to position [0, 0]
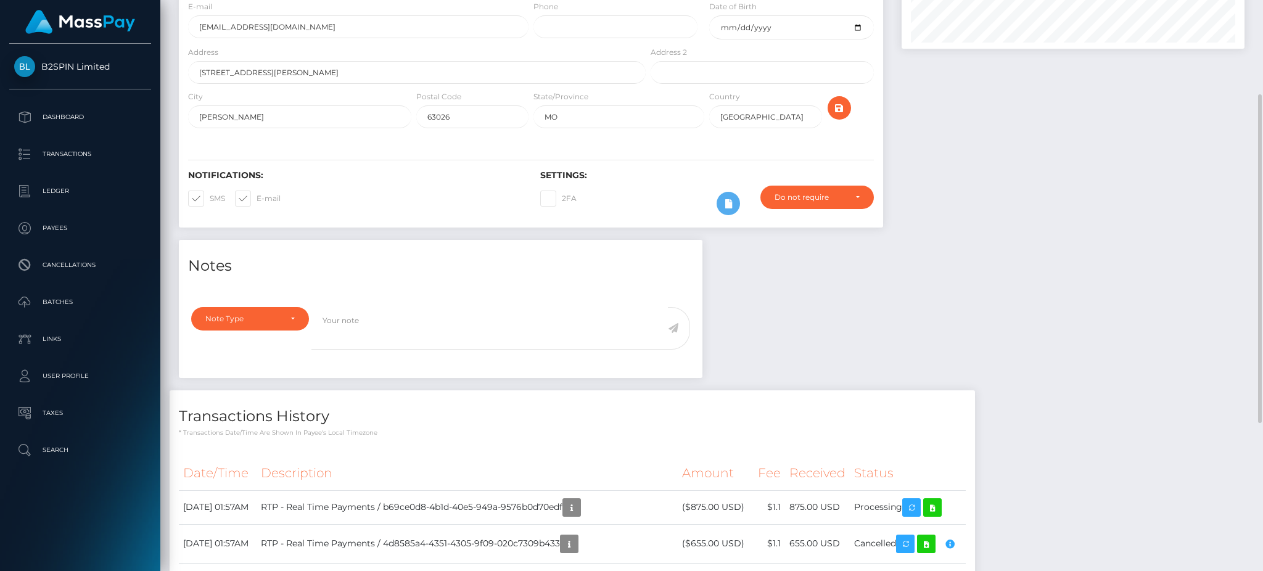
scroll to position [247, 0]
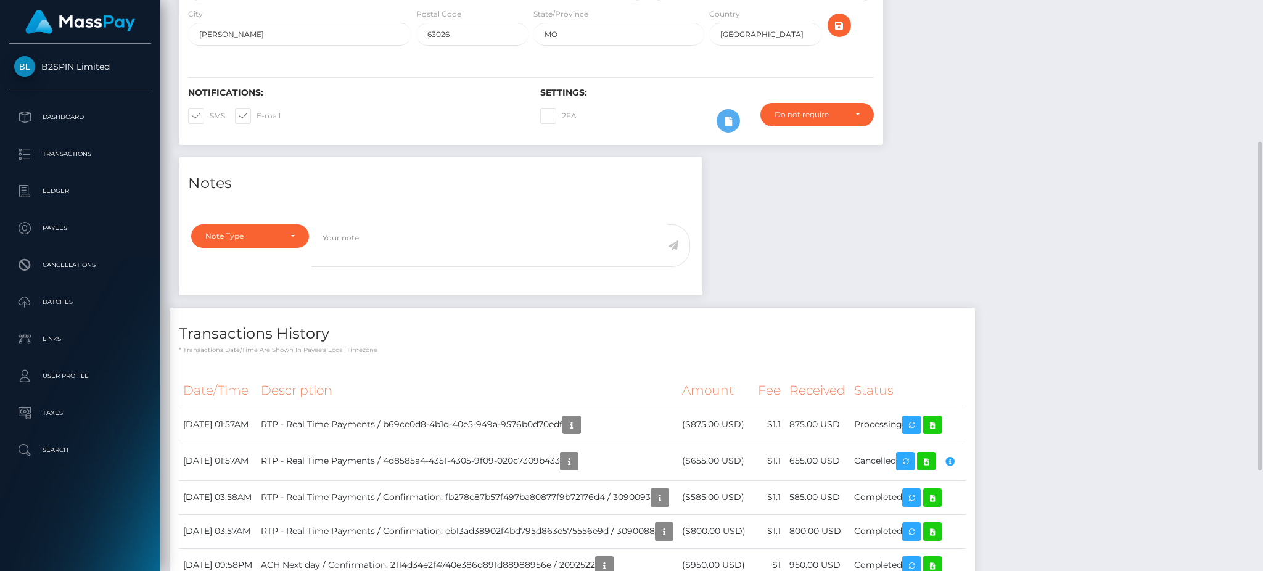
click at [988, 260] on div "Notes Note Type Compliance Clear Compliance General Note Type" at bounding box center [712, 420] width 1085 height 527
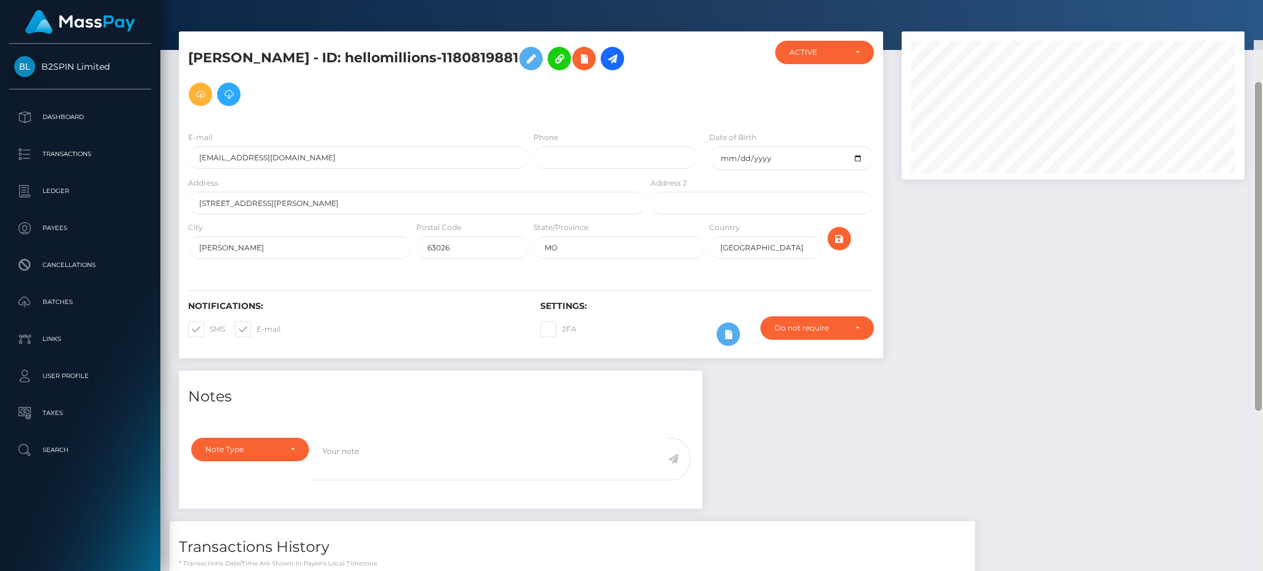
scroll to position [0, 0]
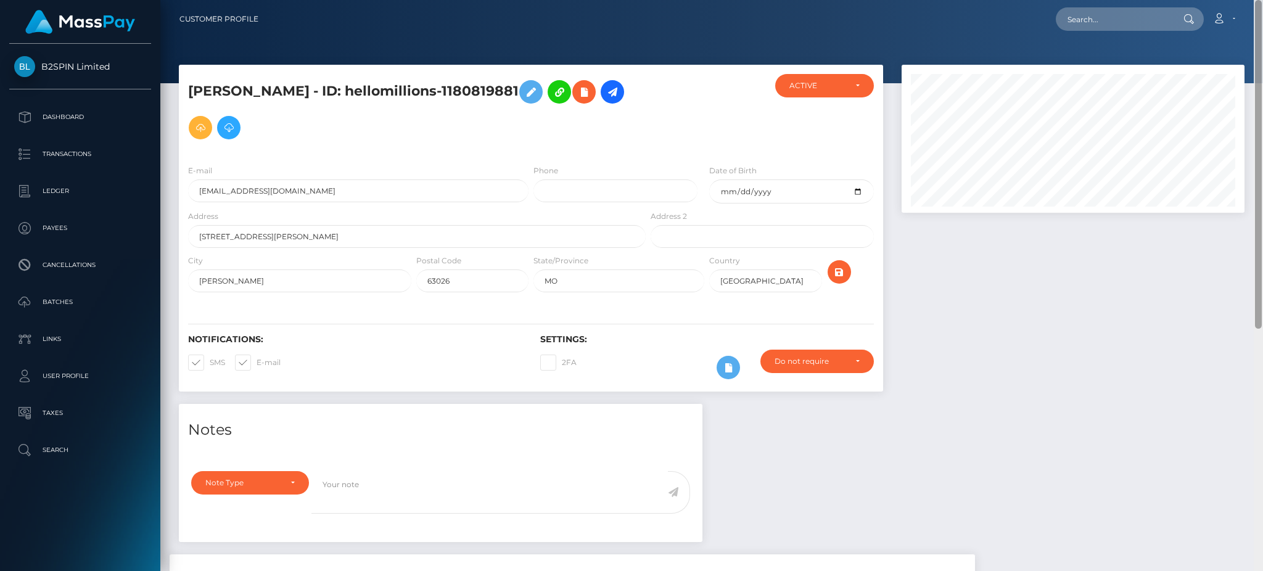
drag, startPoint x: 1257, startPoint y: 121, endPoint x: 1258, endPoint y: -4, distance: 125.2
click at [1258, 0] on html "B2SPIN Limited Dashboard Transactions Ledger Payees Cancellations" at bounding box center [631, 285] width 1263 height 571
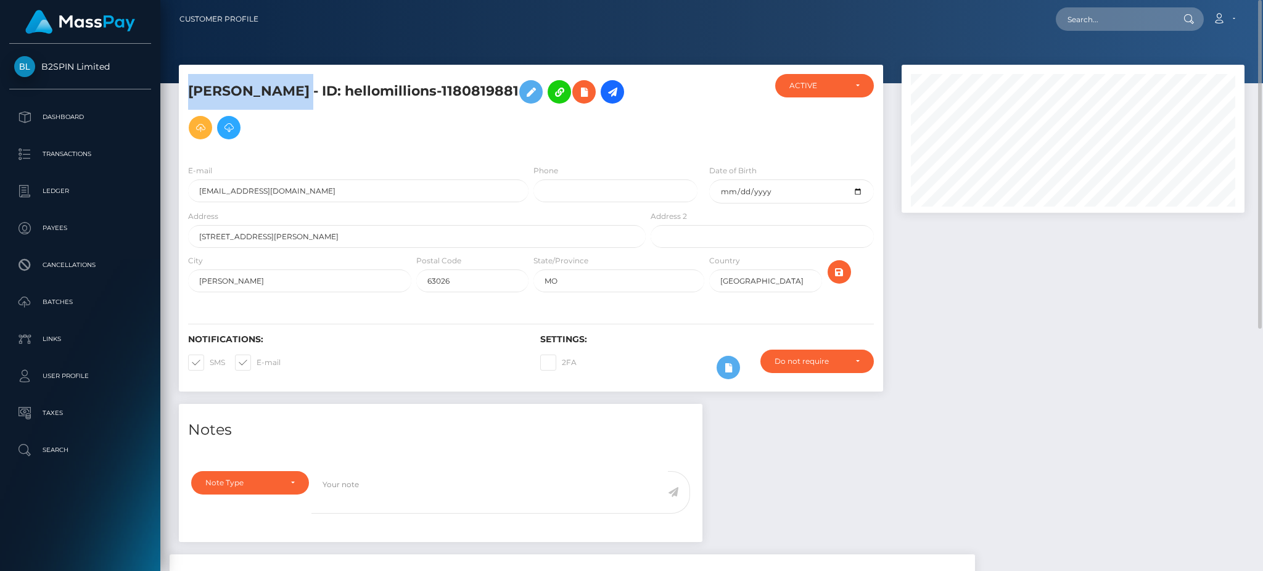
drag, startPoint x: 368, startPoint y: 89, endPoint x: 192, endPoint y: 85, distance: 175.3
click at [192, 85] on h5 "[PERSON_NAME] - ID: hellomillions-1180819881" at bounding box center [413, 110] width 451 height 72
copy h5 "[PERSON_NAME]"
drag, startPoint x: 406, startPoint y: 86, endPoint x: 576, endPoint y: 85, distance: 169.7
click at [576, 85] on h5 "[PERSON_NAME] - ID: hellomillions-1180819881" at bounding box center [413, 110] width 451 height 72
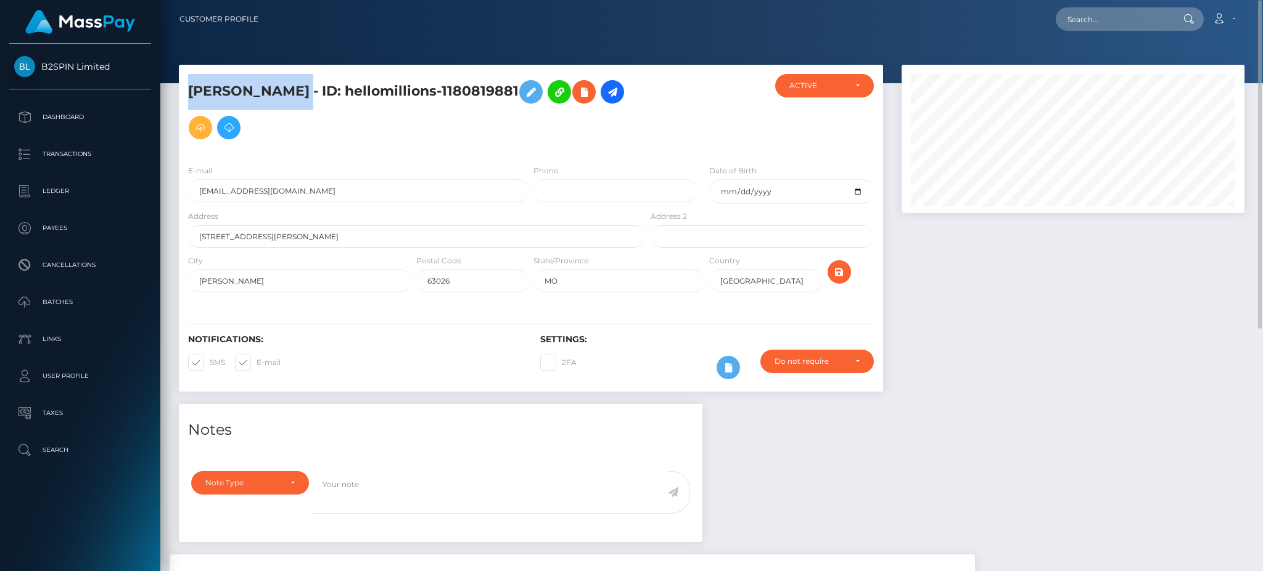
copy h5 "hellomillions-1180819881"
click at [229, 192] on input "[EMAIL_ADDRESS][DOMAIN_NAME]" at bounding box center [358, 191] width 341 height 23
click at [229, 192] on input "4andrews4@gmail.com" at bounding box center [358, 191] width 341 height 23
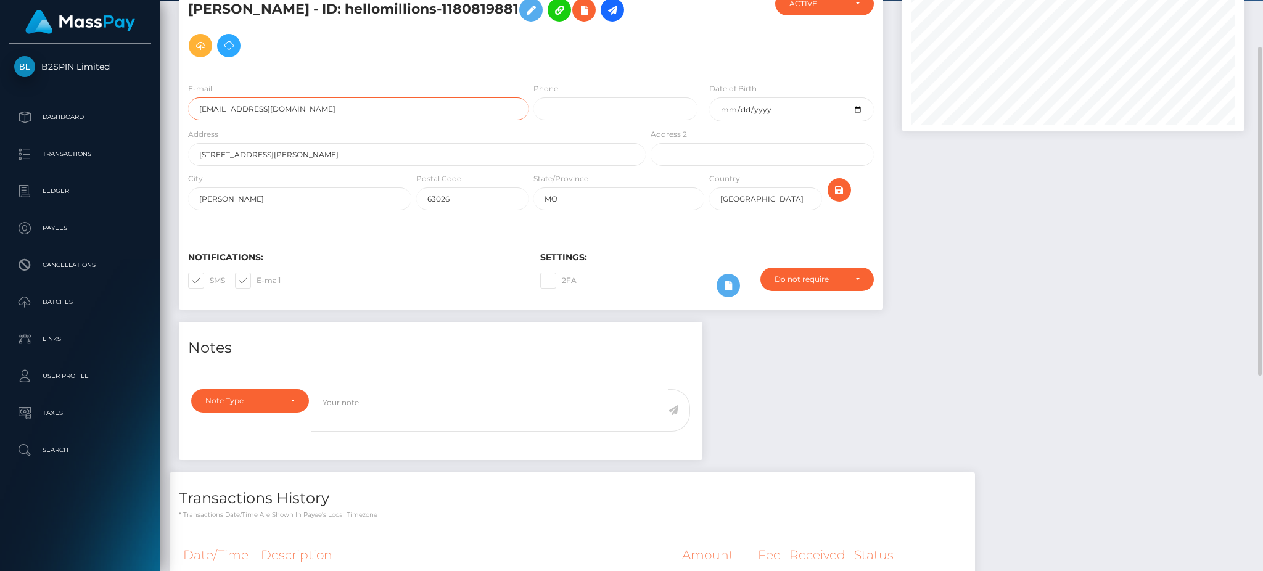
scroll to position [247, 0]
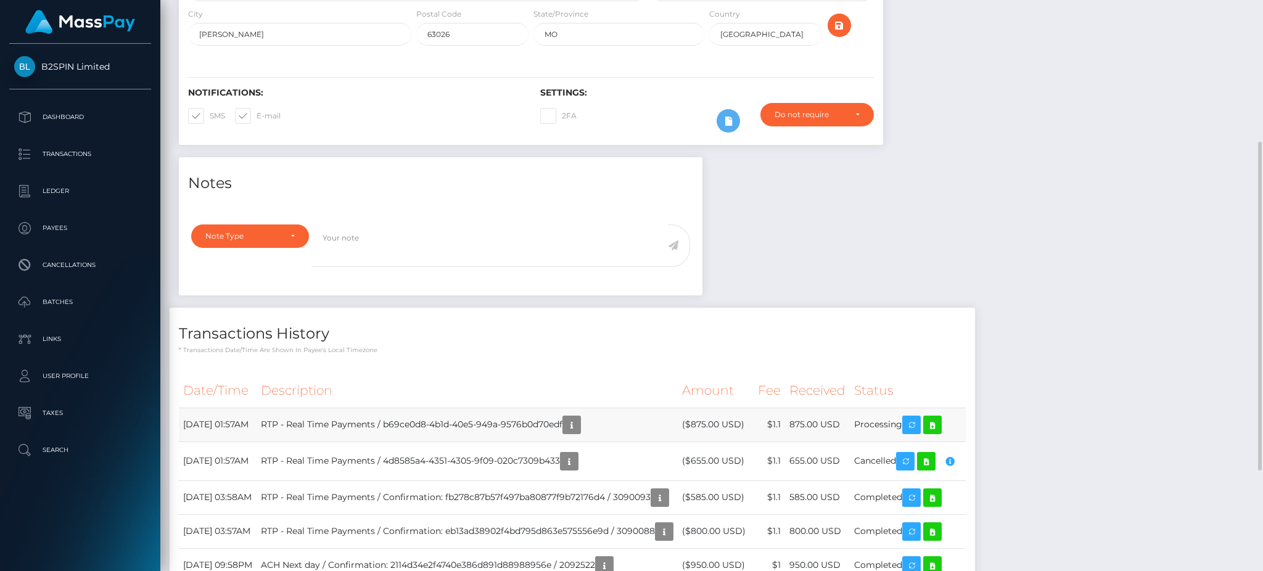
click at [899, 421] on td "Processing" at bounding box center [908, 425] width 116 height 34
copy td "Processing"
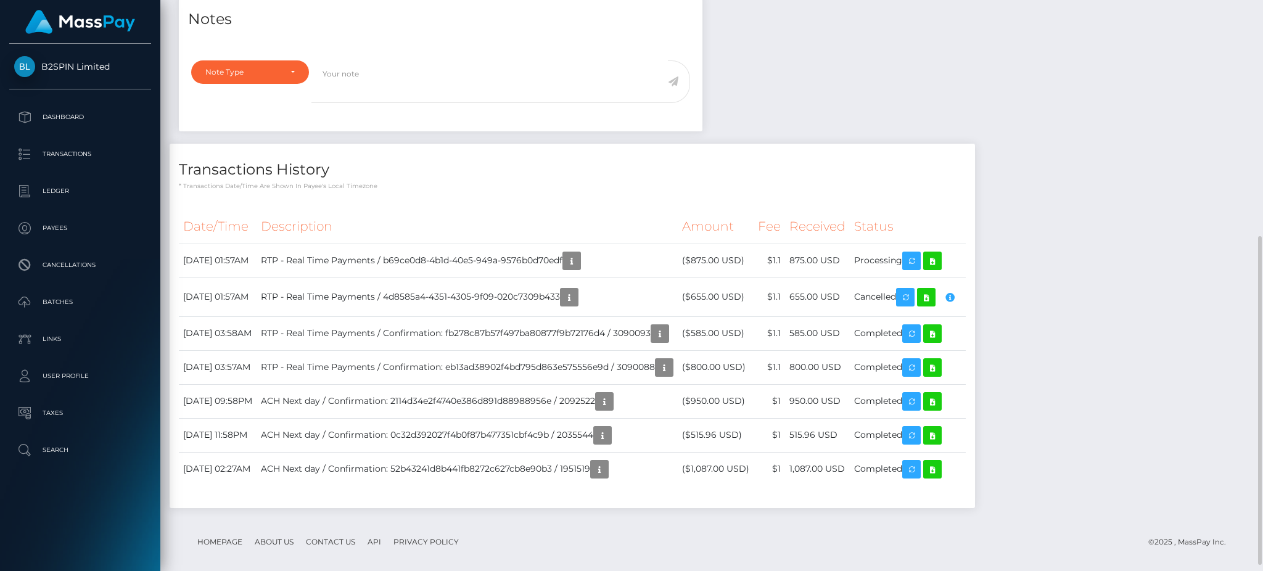
click at [1129, 181] on div "Notes Note Type Compliance Clear Compliance General Note Type" at bounding box center [712, 256] width 1085 height 527
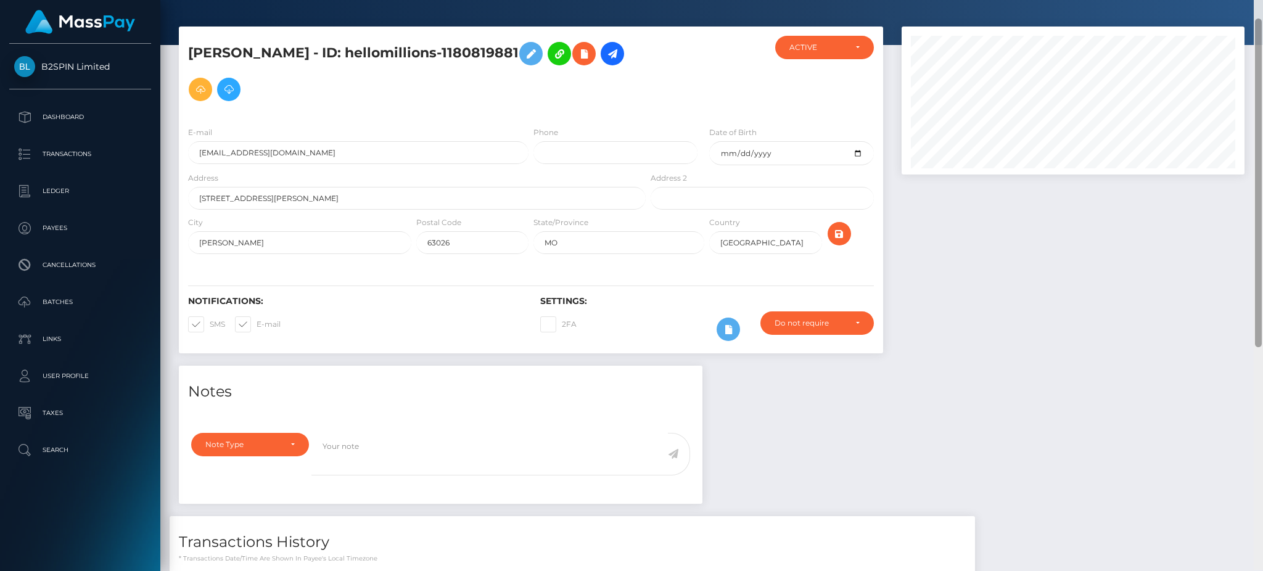
scroll to position [14, 0]
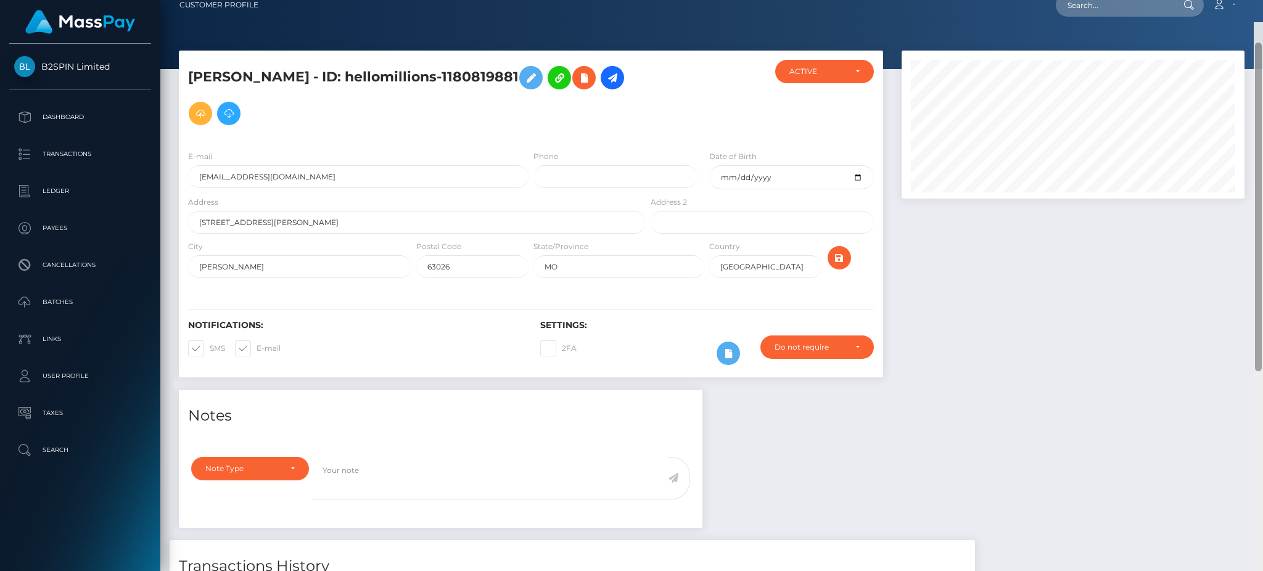
drag, startPoint x: 1255, startPoint y: 265, endPoint x: 1261, endPoint y: 78, distance: 187.6
click at [1261, 80] on div at bounding box center [1258, 207] width 7 height 329
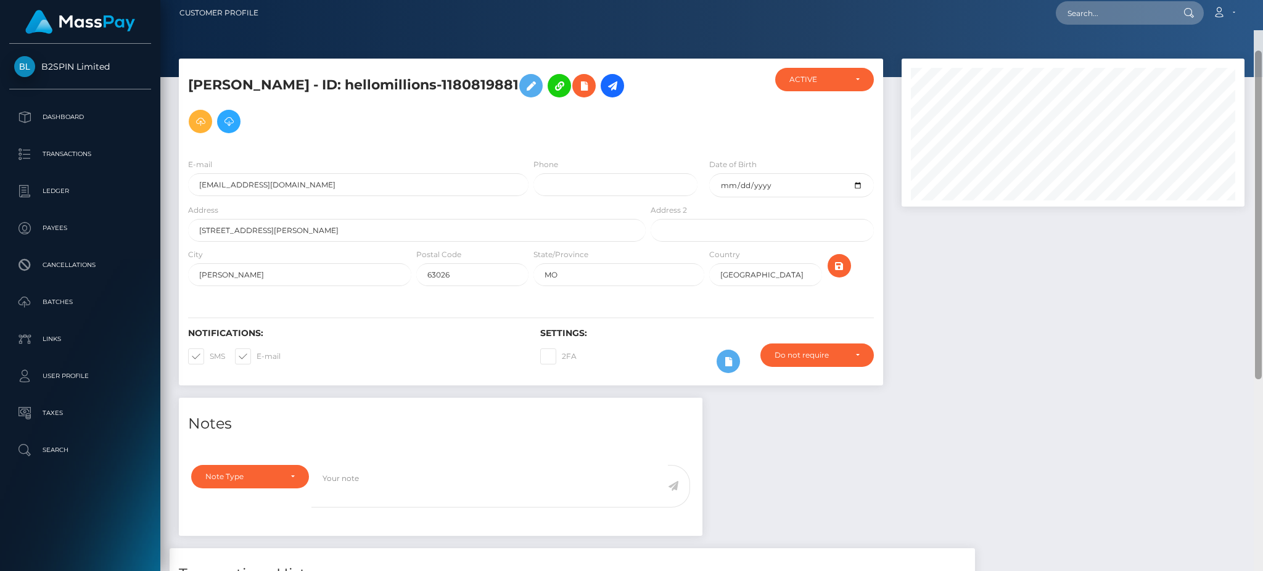
drag, startPoint x: 1261, startPoint y: 78, endPoint x: 1261, endPoint y: 70, distance: 7.4
click at [1261, 76] on div at bounding box center [1258, 215] width 7 height 329
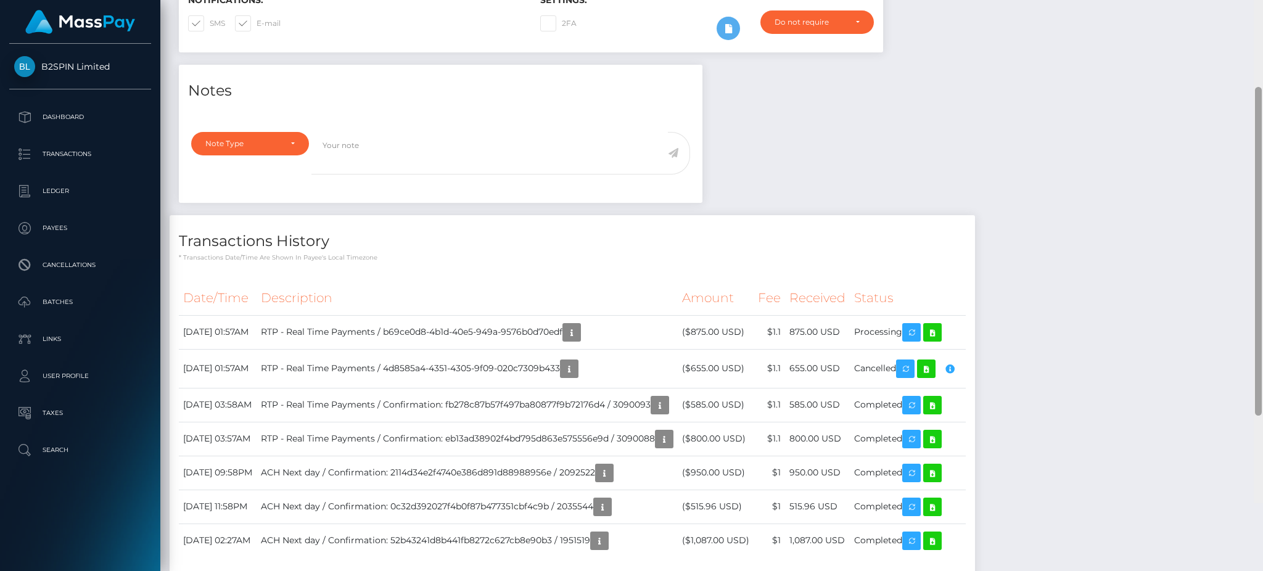
scroll to position [357, 0]
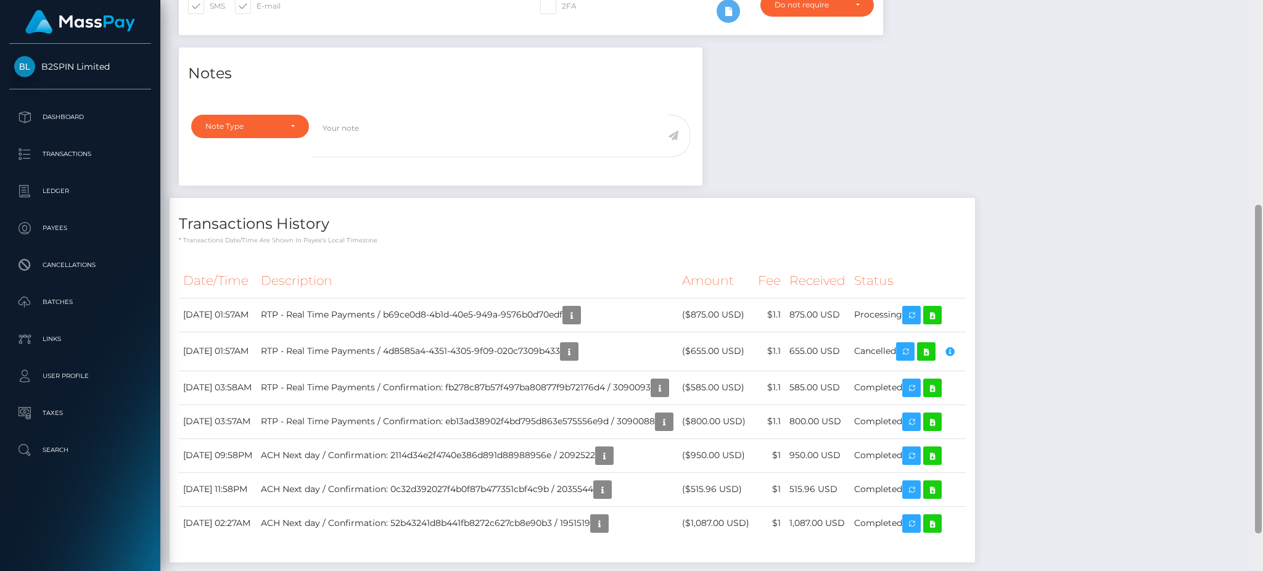
drag, startPoint x: 1261, startPoint y: 70, endPoint x: 1245, endPoint y: 279, distance: 209.1
click at [1245, 279] on div "Customer Profile Loading... Loading..." at bounding box center [711, 285] width 1103 height 571
click at [1003, 118] on div "Notes Note Type Compliance Clear Compliance General Note Type" at bounding box center [712, 311] width 1085 height 527
click at [863, 126] on div "Notes Note Type Compliance Clear Compliance General Note Type" at bounding box center [712, 311] width 1085 height 527
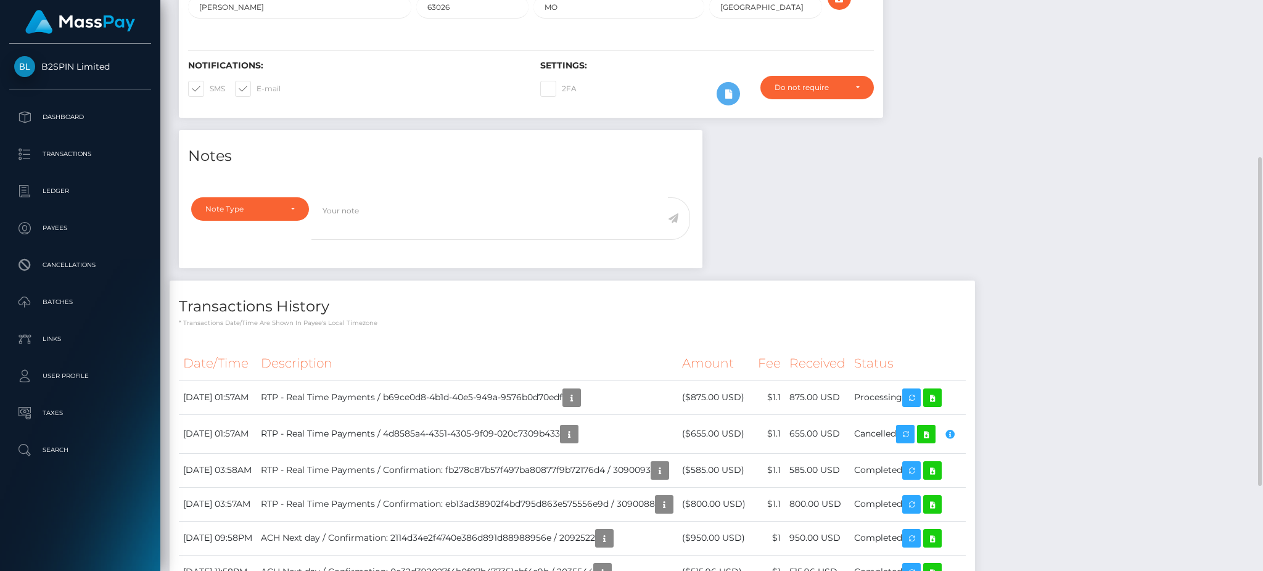
scroll to position [0, 0]
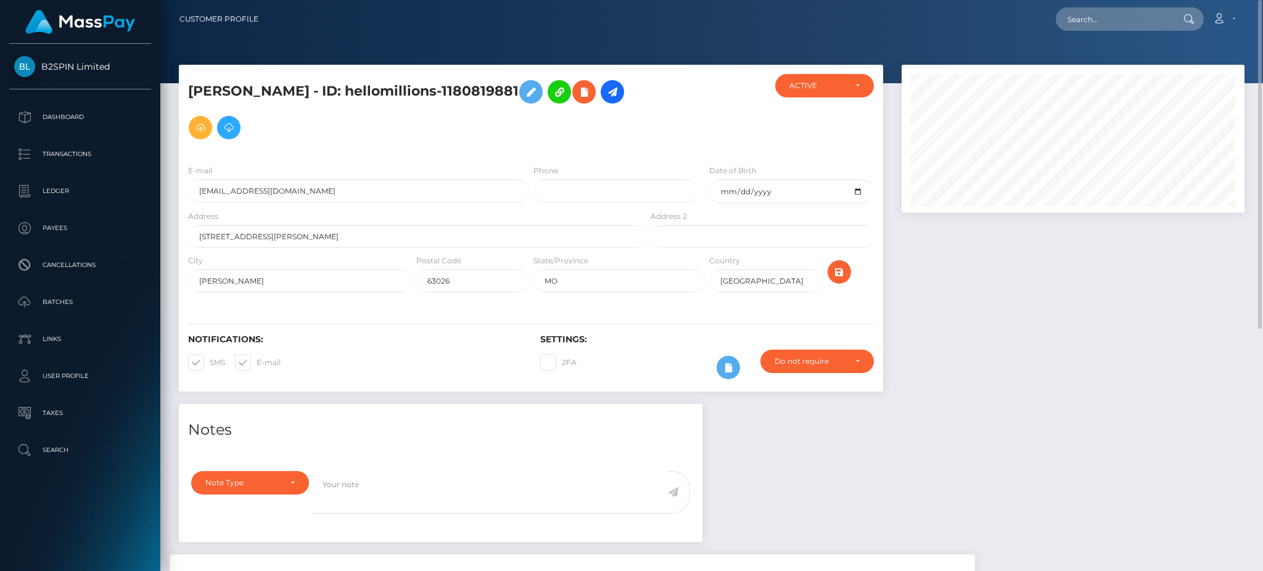
click at [1005, 274] on div at bounding box center [1074, 234] width 362 height 339
click at [1089, 295] on div at bounding box center [1074, 234] width 362 height 339
click at [1124, 26] on input "text" at bounding box center [1114, 18] width 116 height 23
paste input "7eaef2d2-8b4d-470c-b54c-cfe877ad9515"
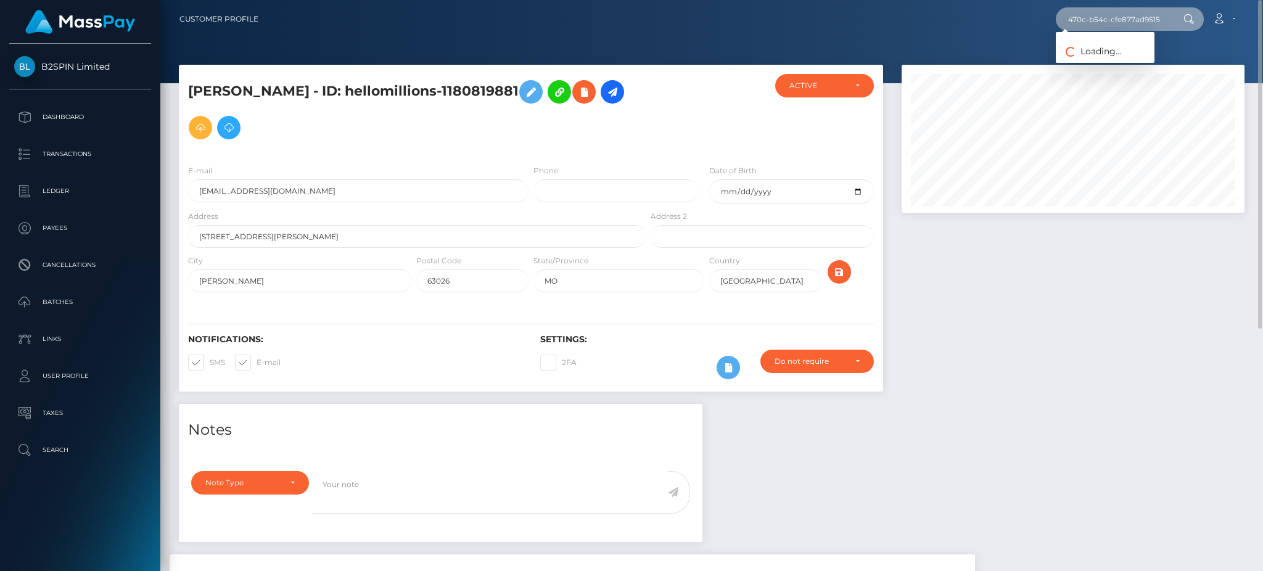
type input "7eaef2d2-8b4d-470c-b54c-cfe877ad9515"
click at [1143, 75] on link "DEANNA MICHELLE DENNIS" at bounding box center [1105, 63] width 99 height 23
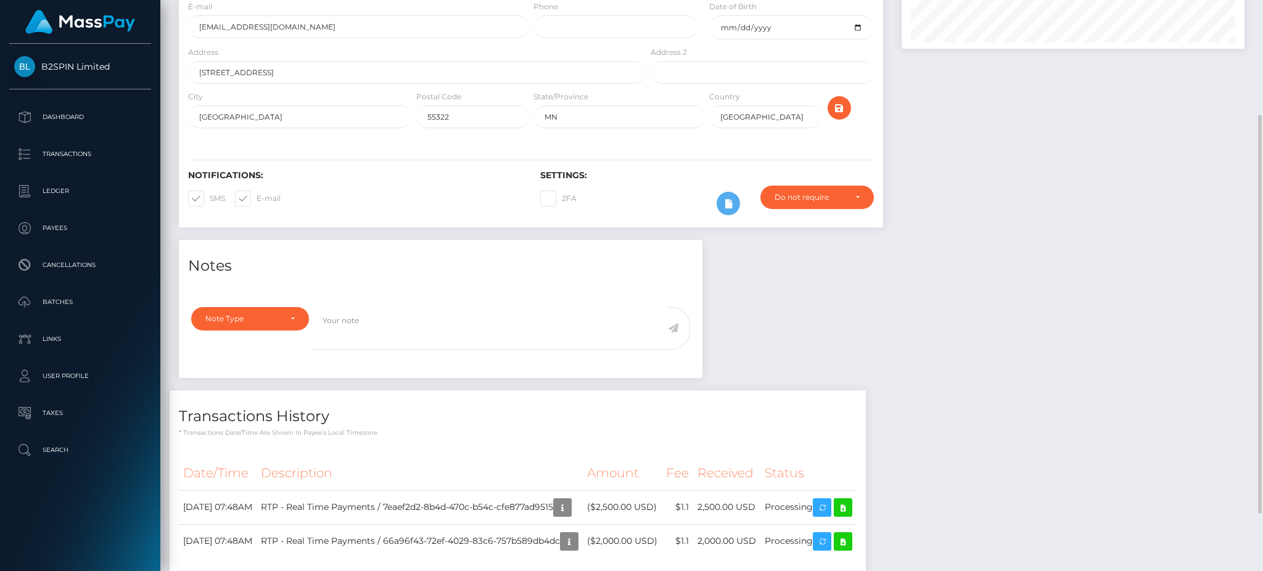
scroll to position [82, 0]
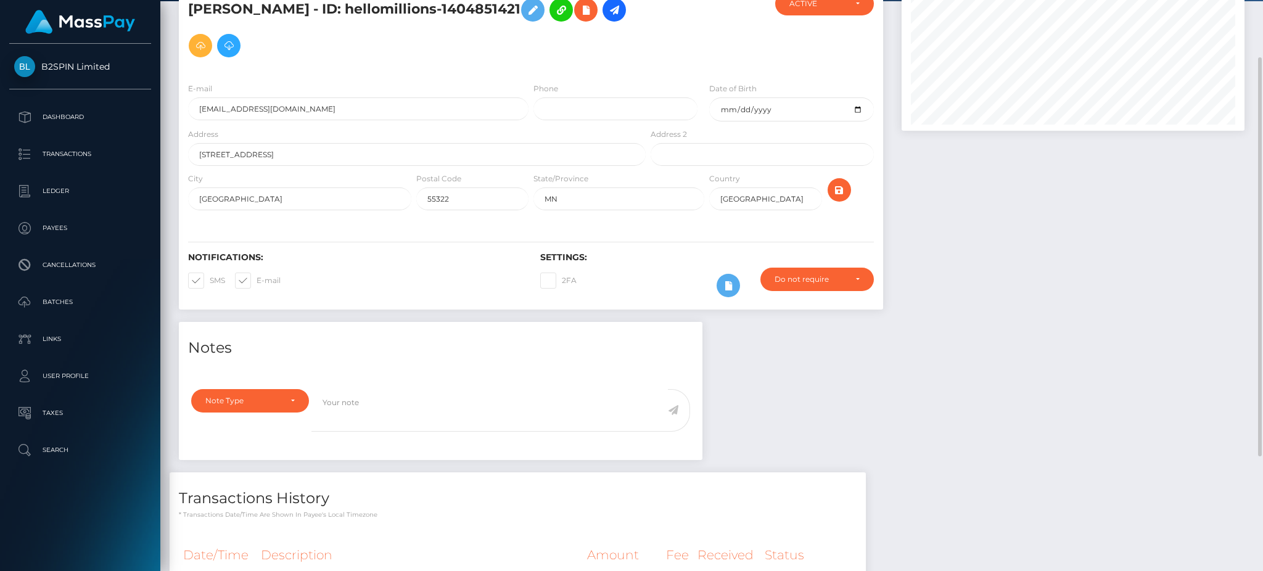
click at [981, 254] on div at bounding box center [1074, 152] width 362 height 339
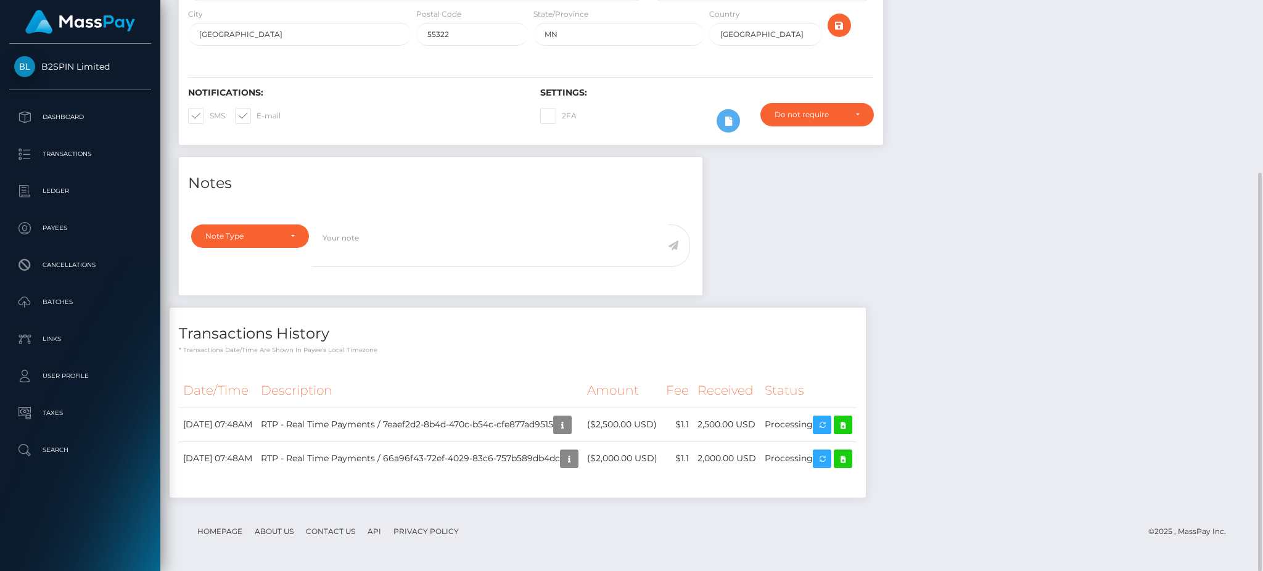
scroll to position [0, 0]
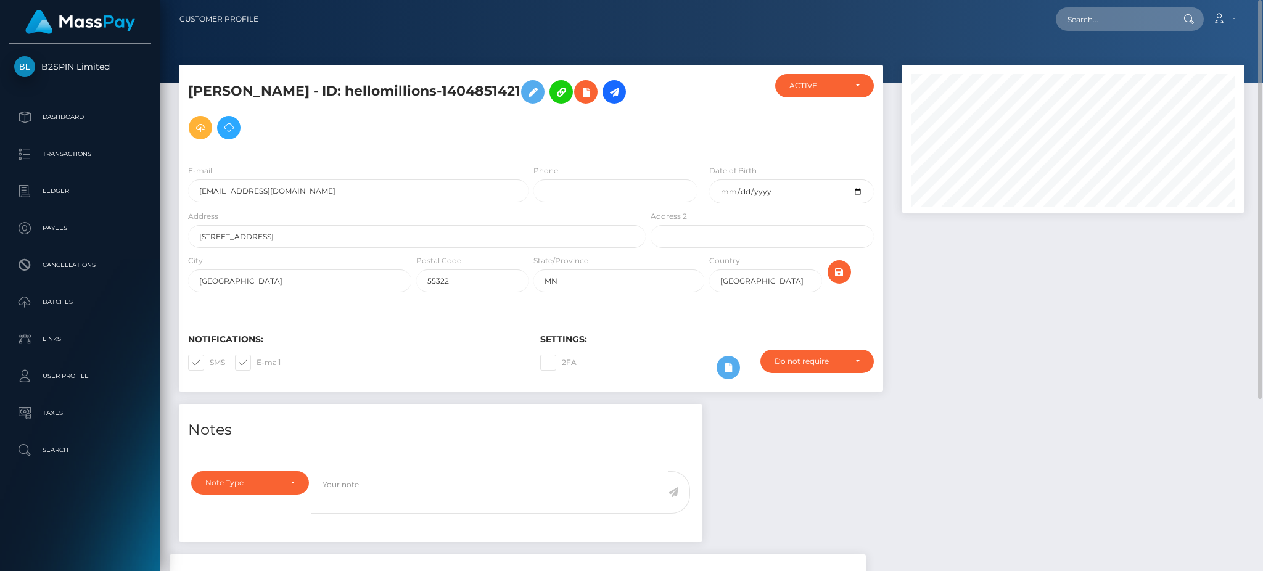
click at [381, 83] on h5 "[PERSON_NAME] - ID: hellomillions-1404851421" at bounding box center [413, 110] width 451 height 72
drag, startPoint x: 386, startPoint y: 83, endPoint x: 191, endPoint y: 87, distance: 195.6
click at [191, 87] on h5 "[PERSON_NAME] - ID: hellomillions-1404851421" at bounding box center [413, 110] width 451 height 72
copy h5 "[PERSON_NAME]"
drag, startPoint x: 595, startPoint y: 88, endPoint x: 426, endPoint y: 88, distance: 168.4
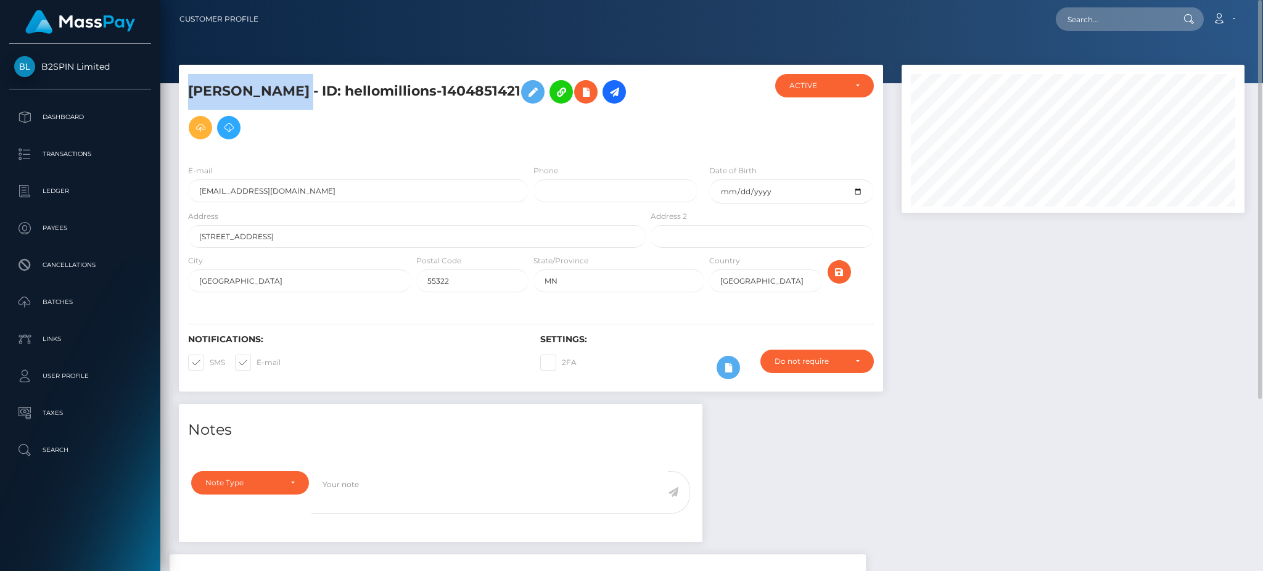
click at [426, 88] on h5 "[PERSON_NAME] - ID: hellomillions-1404851421" at bounding box center [413, 110] width 451 height 72
copy h5 "hellomillions-1404851421"
click at [1020, 284] on div at bounding box center [1074, 234] width 362 height 339
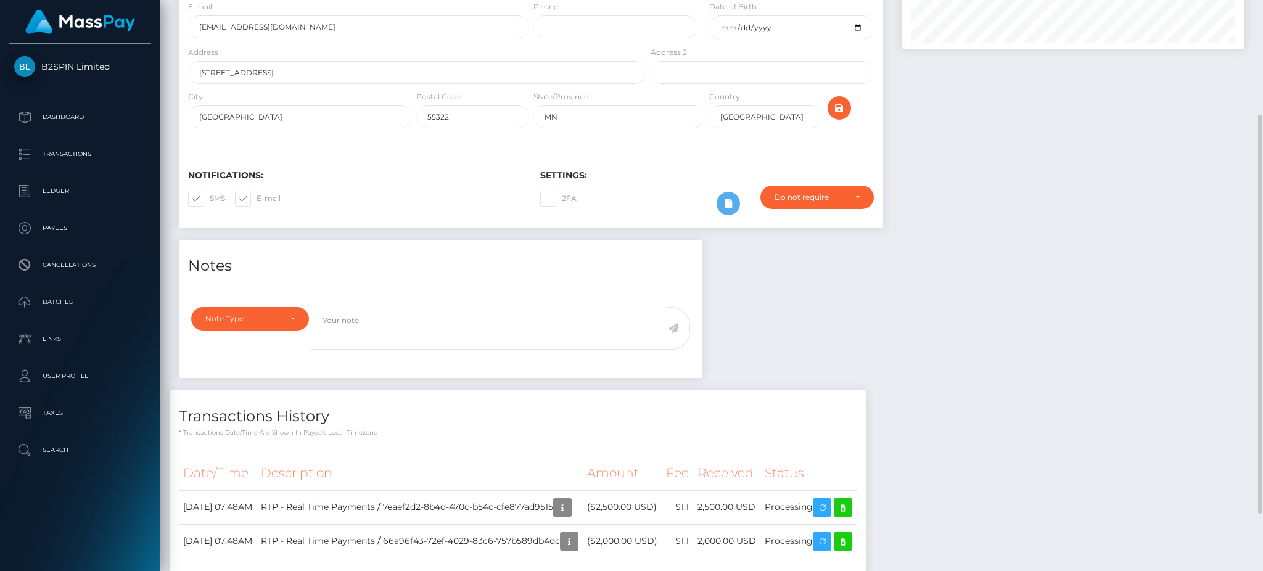
scroll to position [82, 0]
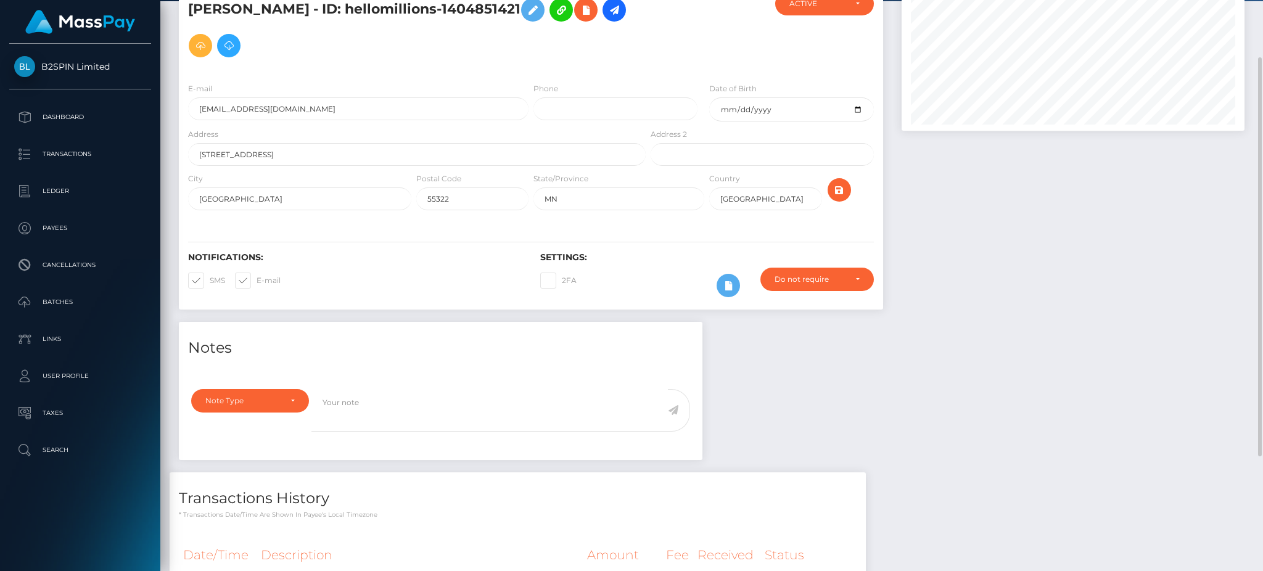
click at [1156, 241] on div at bounding box center [1074, 152] width 362 height 339
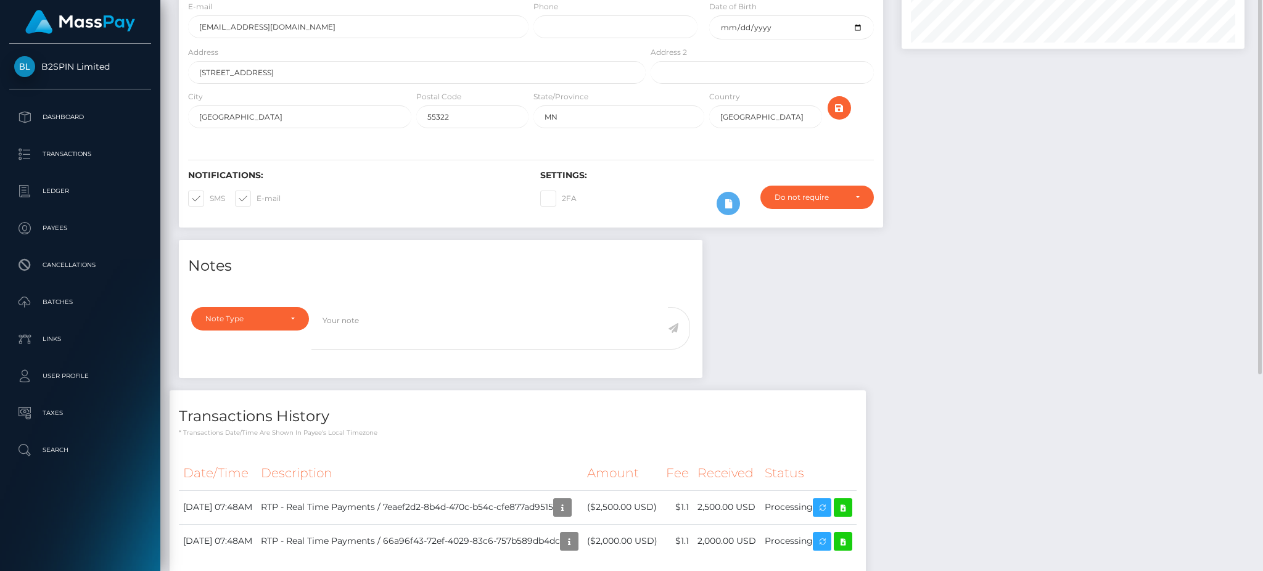
scroll to position [247, 0]
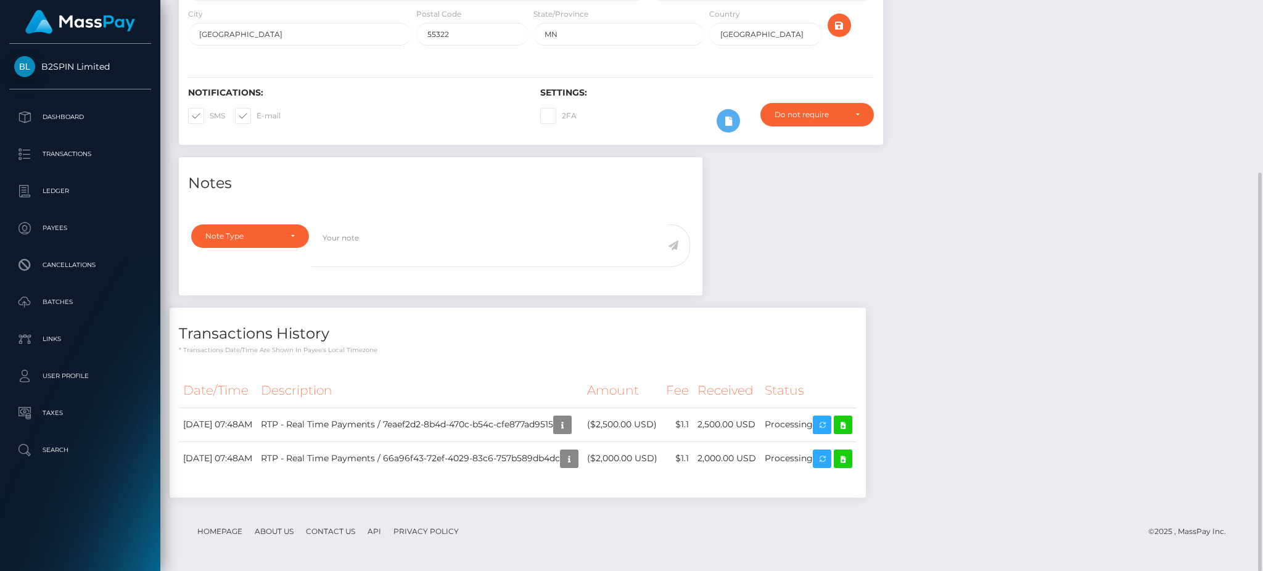
click at [1102, 304] on div "Notes Note Type Compliance Clear Compliance General Note Type" at bounding box center [712, 333] width 1085 height 353
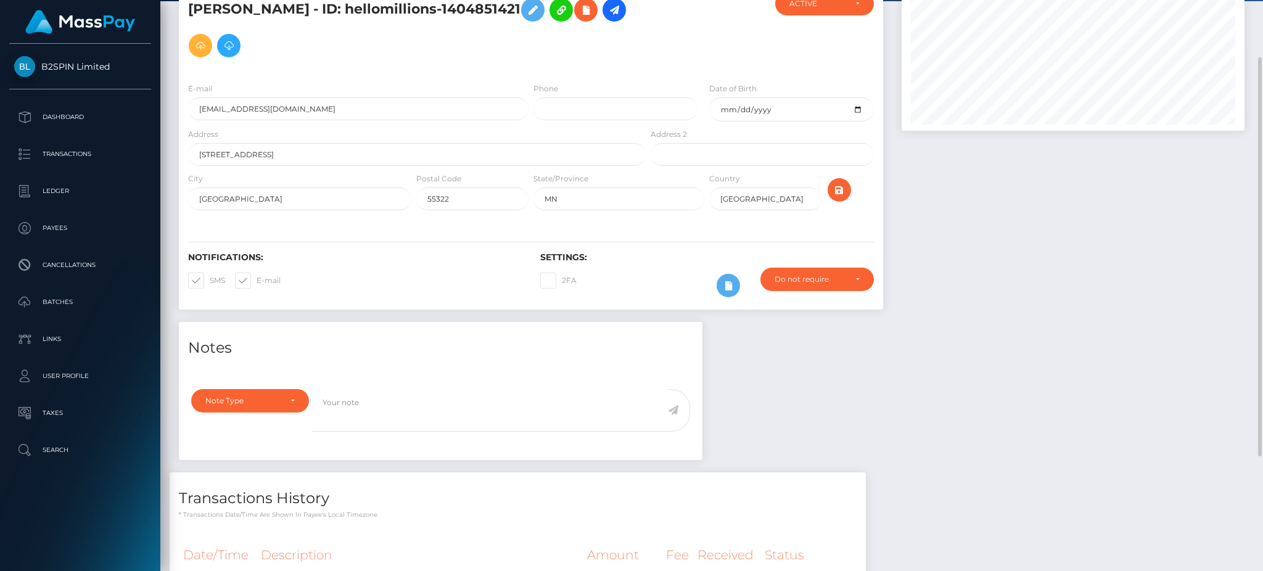
scroll to position [0, 0]
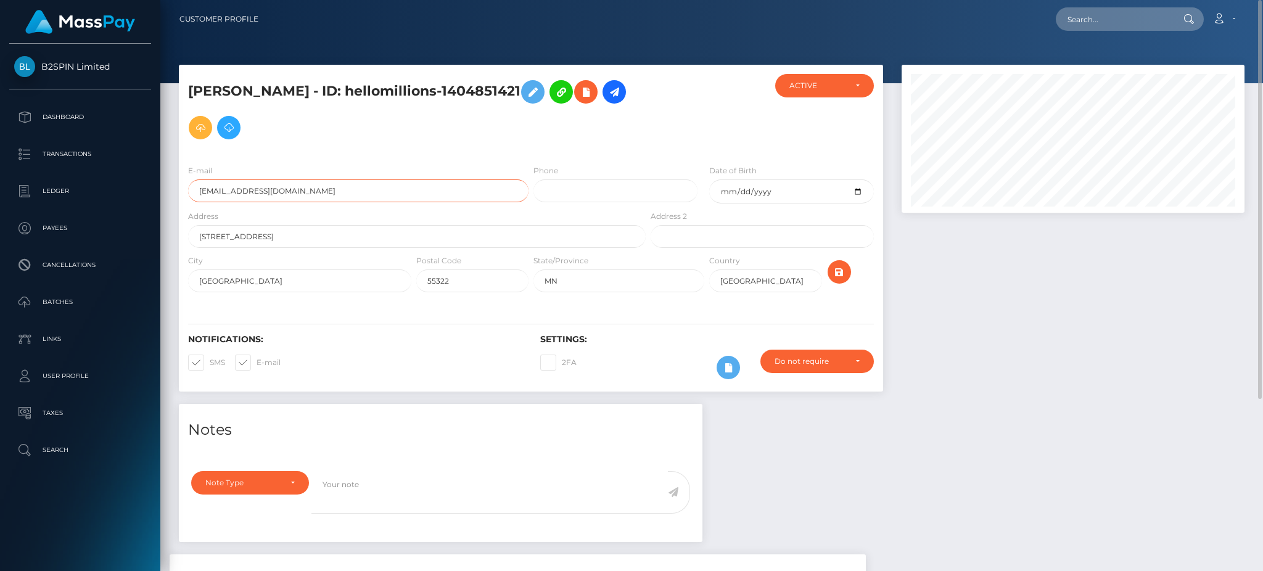
click at [212, 192] on input "[EMAIL_ADDRESS][DOMAIN_NAME]" at bounding box center [358, 191] width 341 height 23
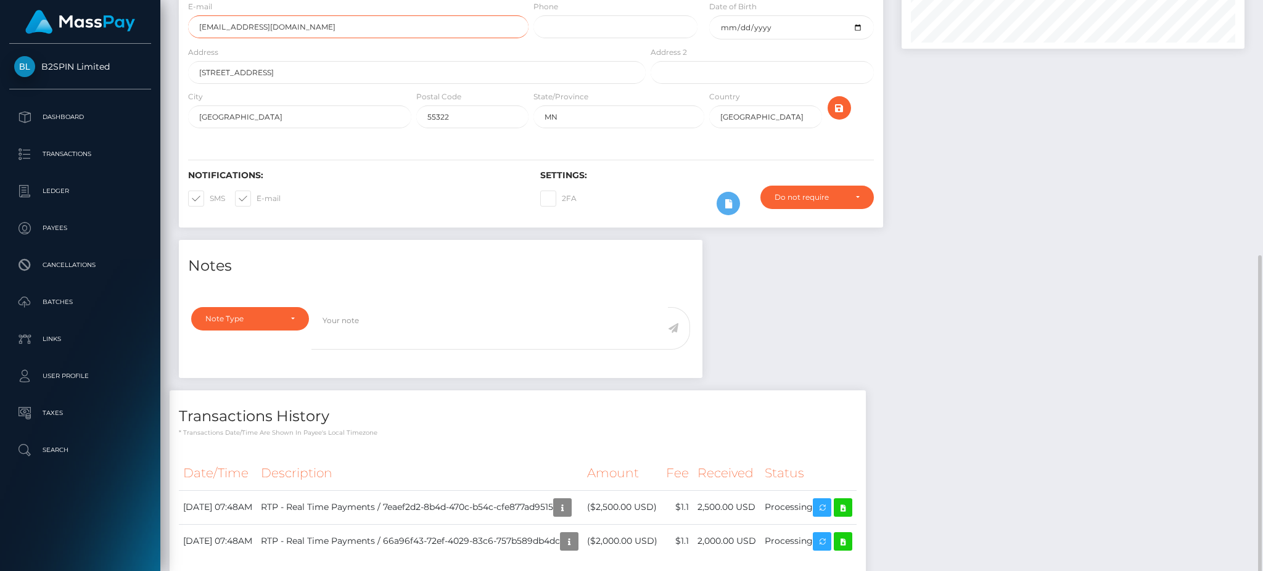
scroll to position [247, 0]
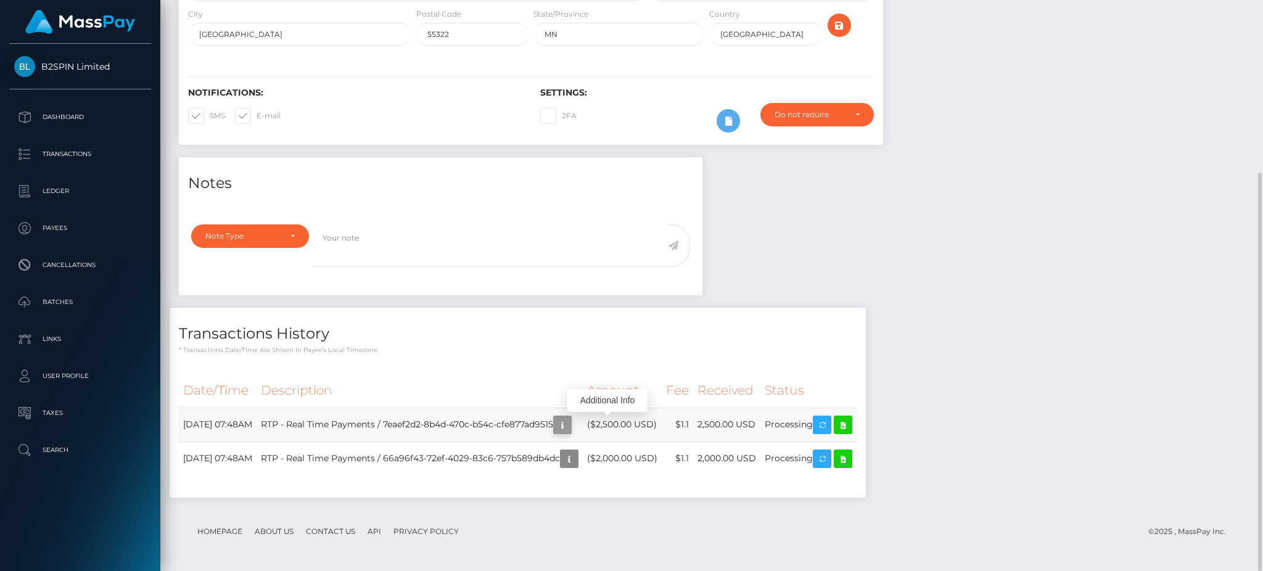
click at [570, 425] on icon "button" at bounding box center [562, 425] width 15 height 15
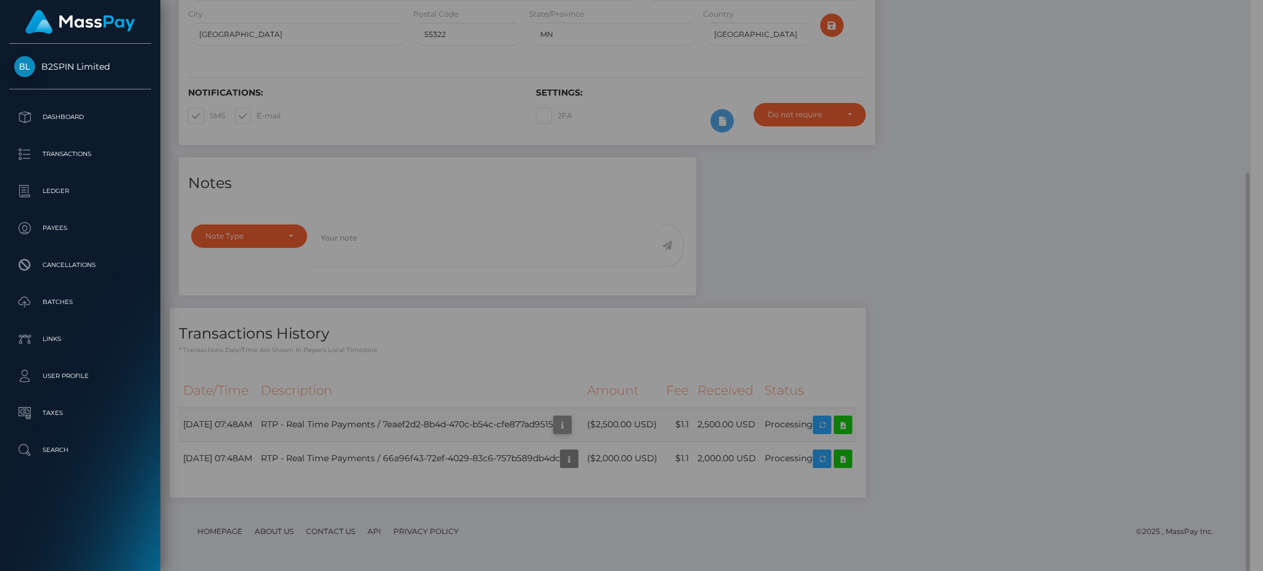
scroll to position [616750, 616558]
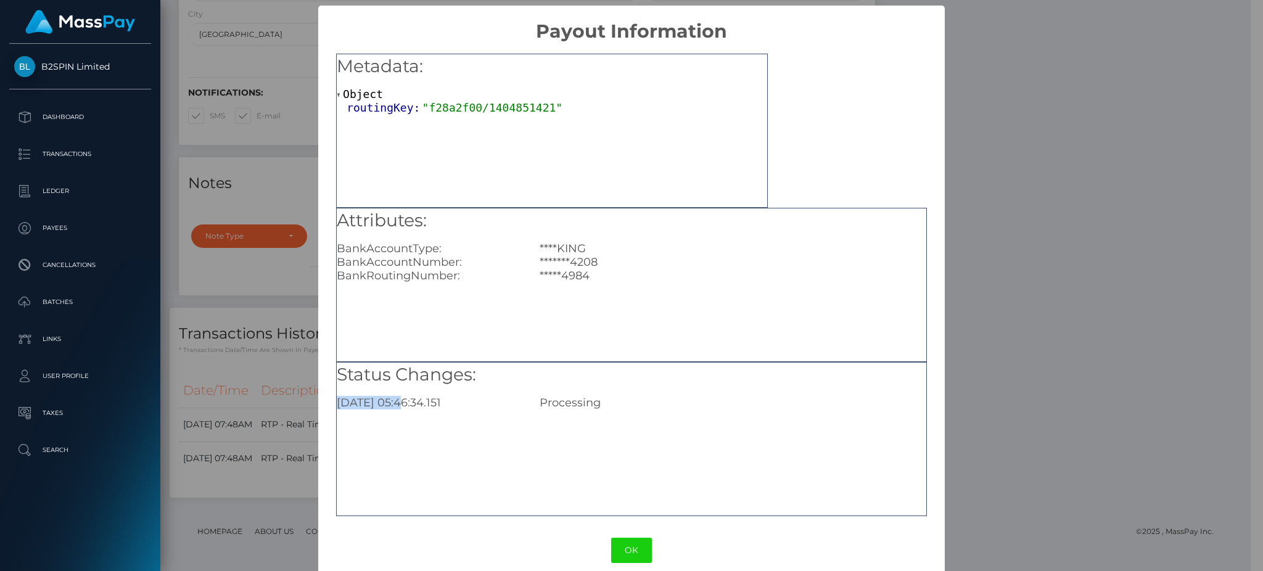
drag, startPoint x: 399, startPoint y: 404, endPoint x: 332, endPoint y: 404, distance: 67.2
click at [332, 404] on div "Metadata: Object routingKey: "f28a2f00/1404851421" Attributes: BankAccountType:…" at bounding box center [631, 281] width 626 height 477
copy div "[DATE]"
click at [1021, 104] on div "× Payout Information Metadata: Object routingKey: "f28a2f00/1404851421" Attribu…" at bounding box center [631, 285] width 1263 height 571
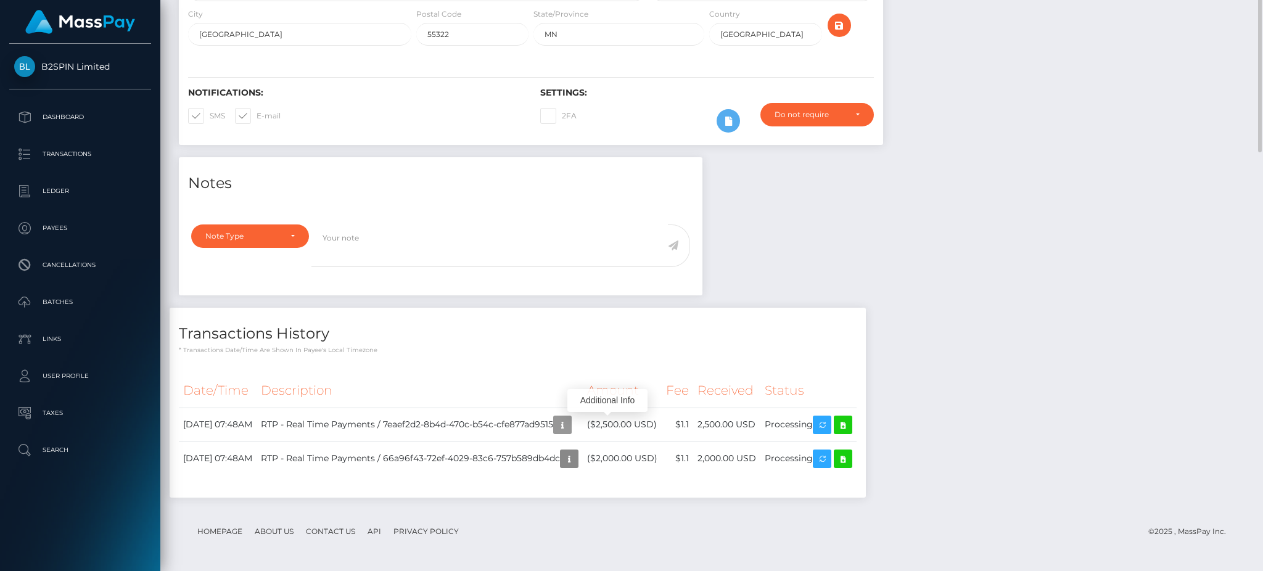
scroll to position [0, 0]
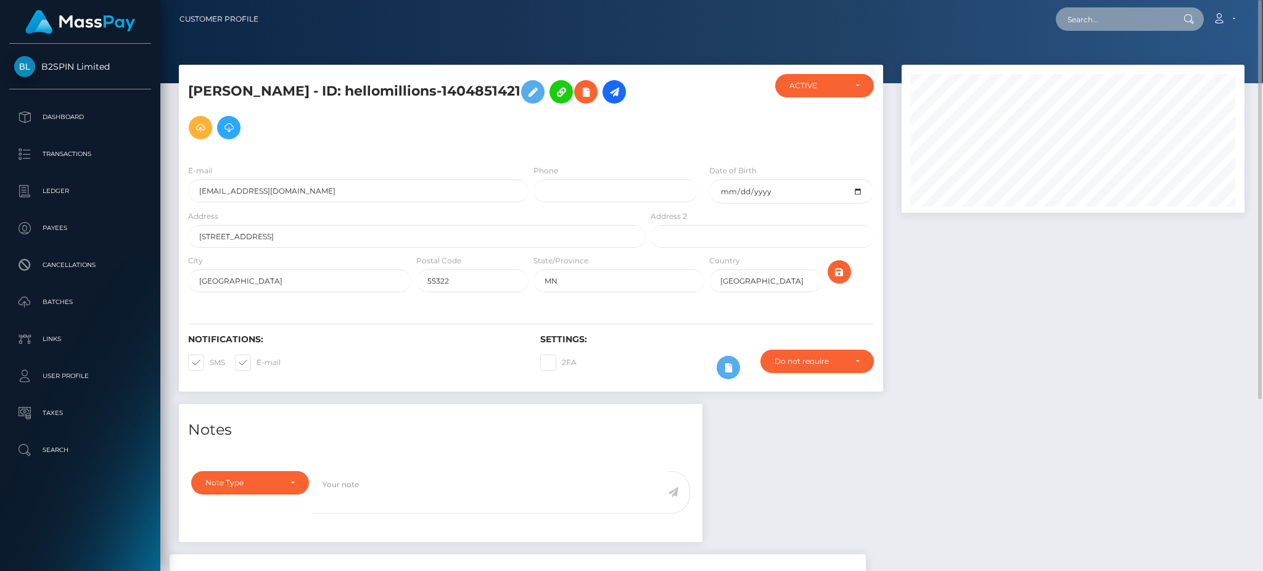
click at [1083, 23] on input "text" at bounding box center [1114, 18] width 116 height 23
paste input "47e71010-4ad1-4dce-87cd-e5b24465a682"
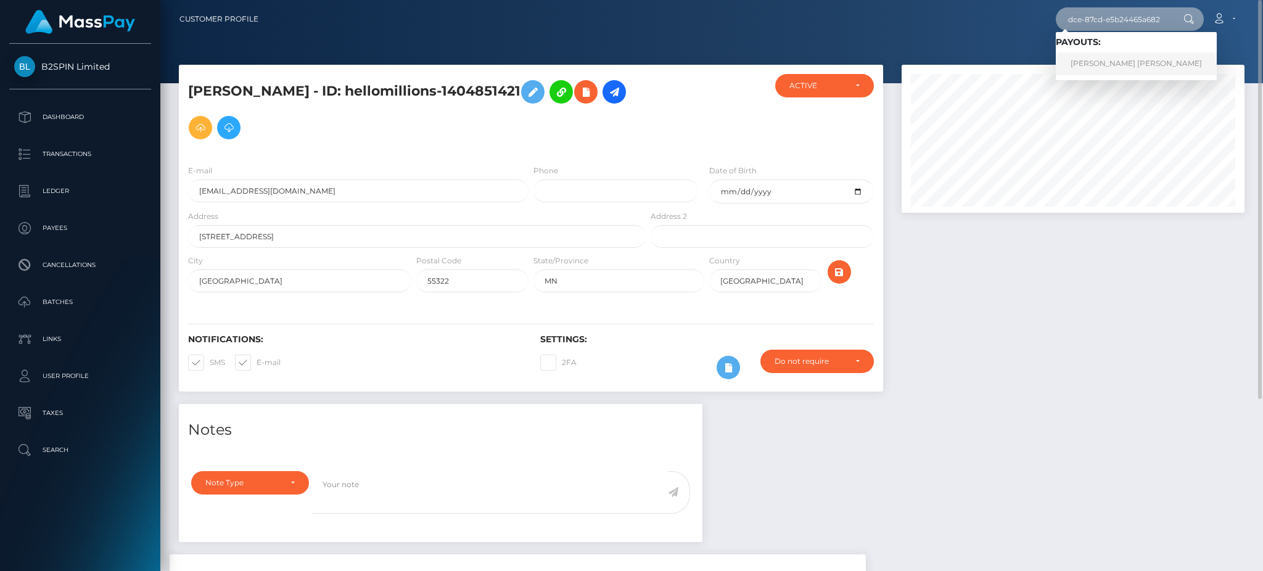
type input "47e71010-4ad1-4dce-87cd-e5b24465a682"
click at [1111, 62] on link "[PERSON_NAME] [PERSON_NAME]" at bounding box center [1136, 63] width 161 height 23
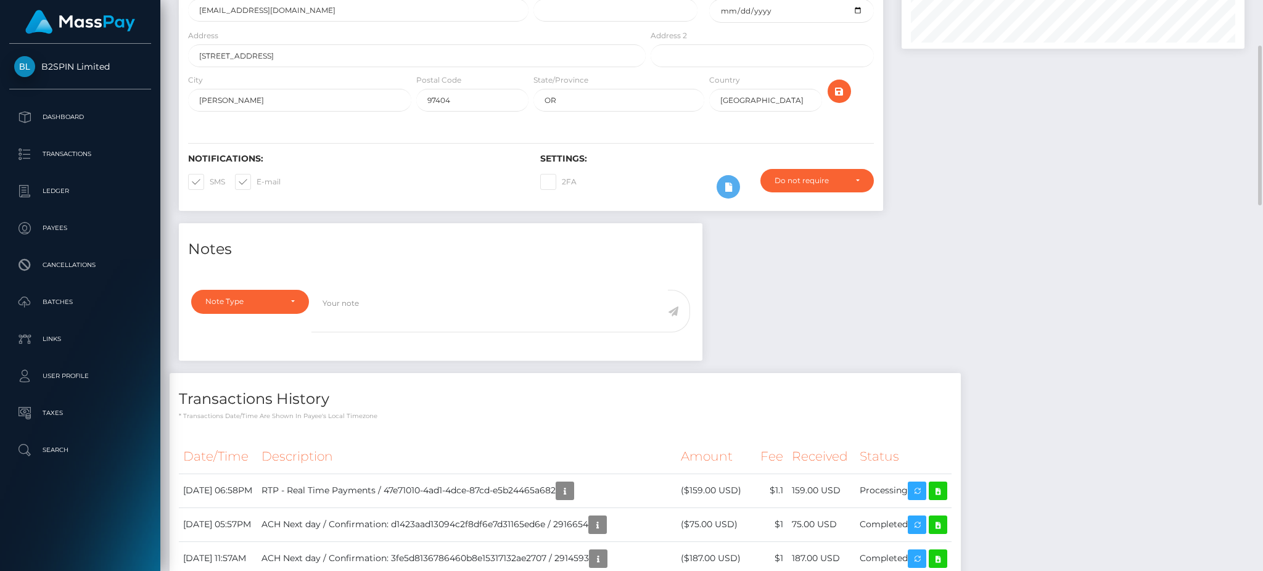
scroll to position [148, 342]
click at [572, 499] on icon "button" at bounding box center [565, 491] width 15 height 15
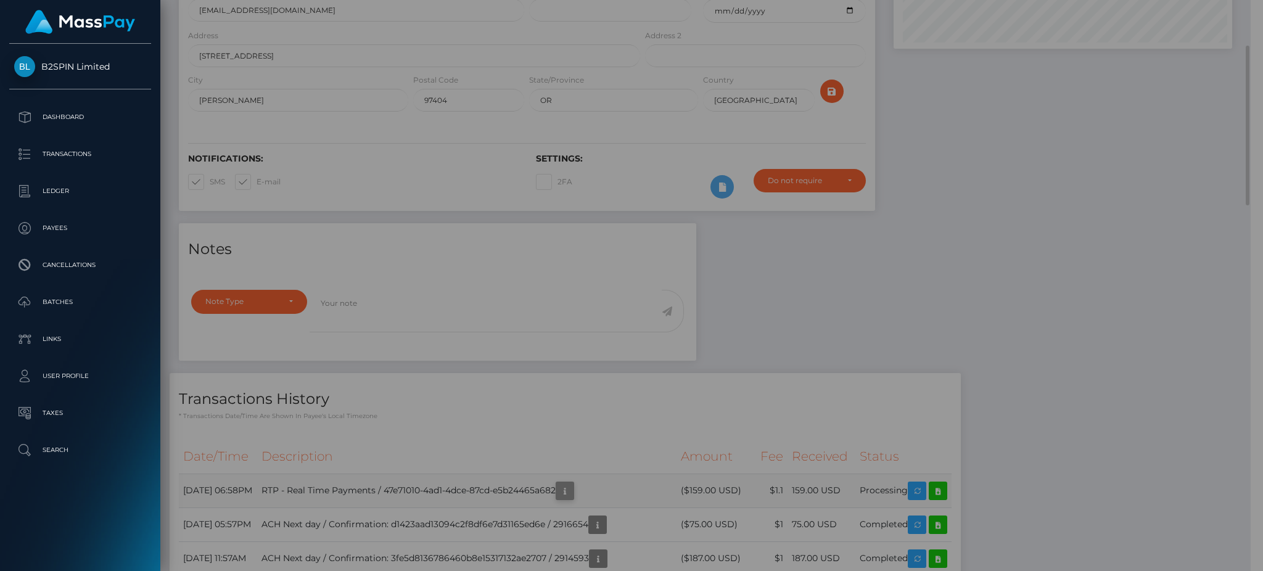
scroll to position [616750, 616558]
